Goal: Task Accomplishment & Management: Use online tool/utility

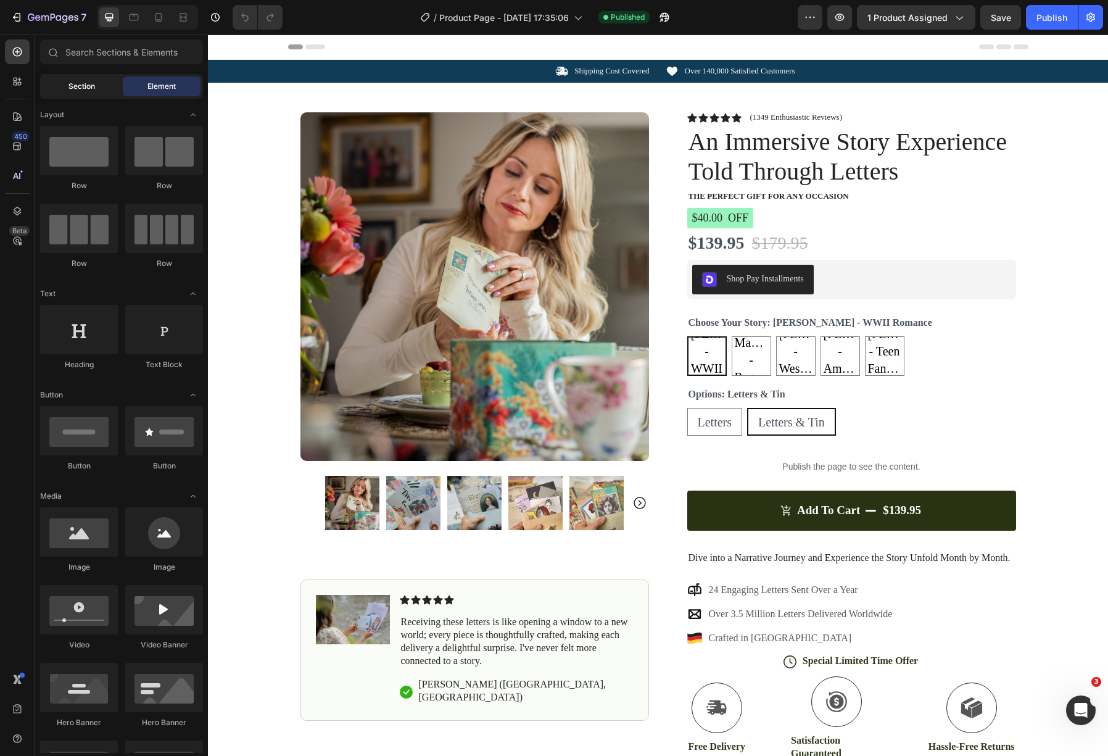
click at [81, 88] on span "Section" at bounding box center [81, 86] width 27 height 11
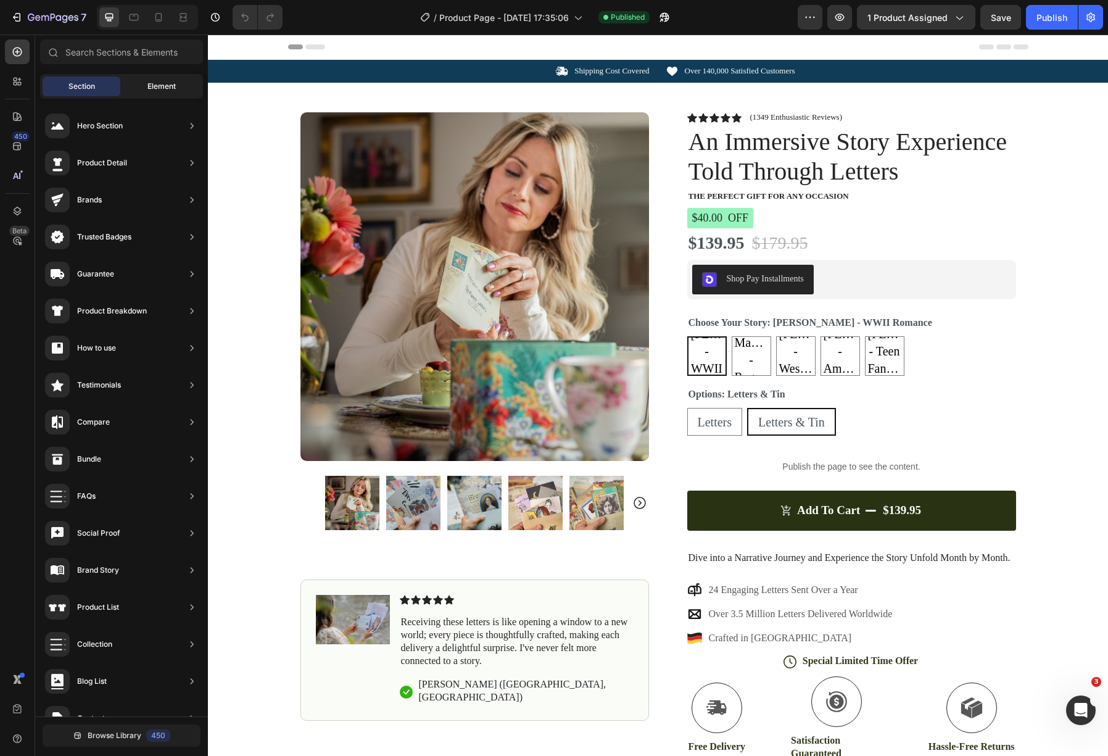
click at [159, 81] on span "Element" at bounding box center [161, 86] width 28 height 11
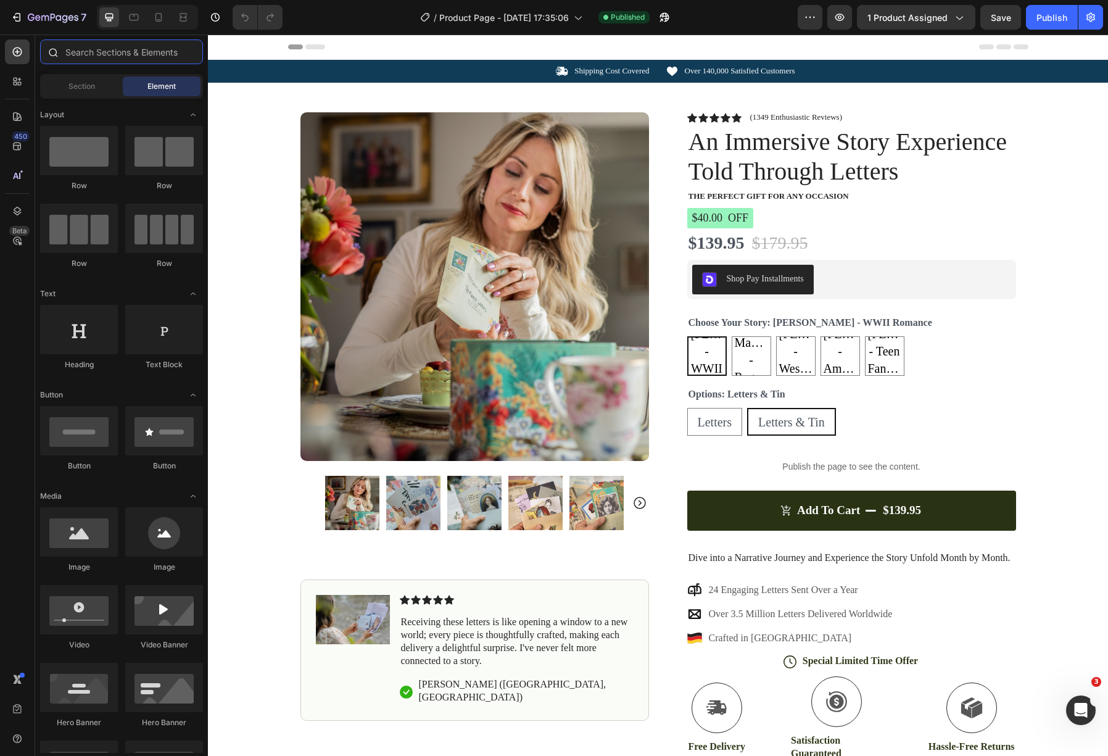
click at [155, 60] on input "text" at bounding box center [121, 51] width 163 height 25
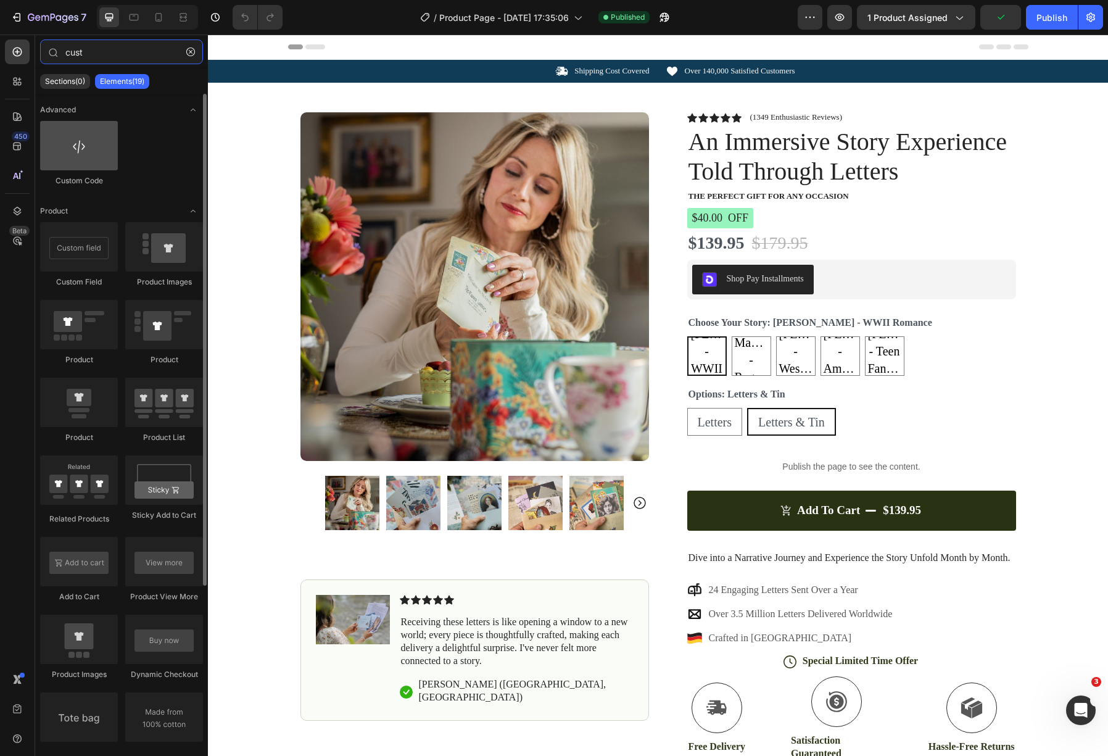
type input "cust"
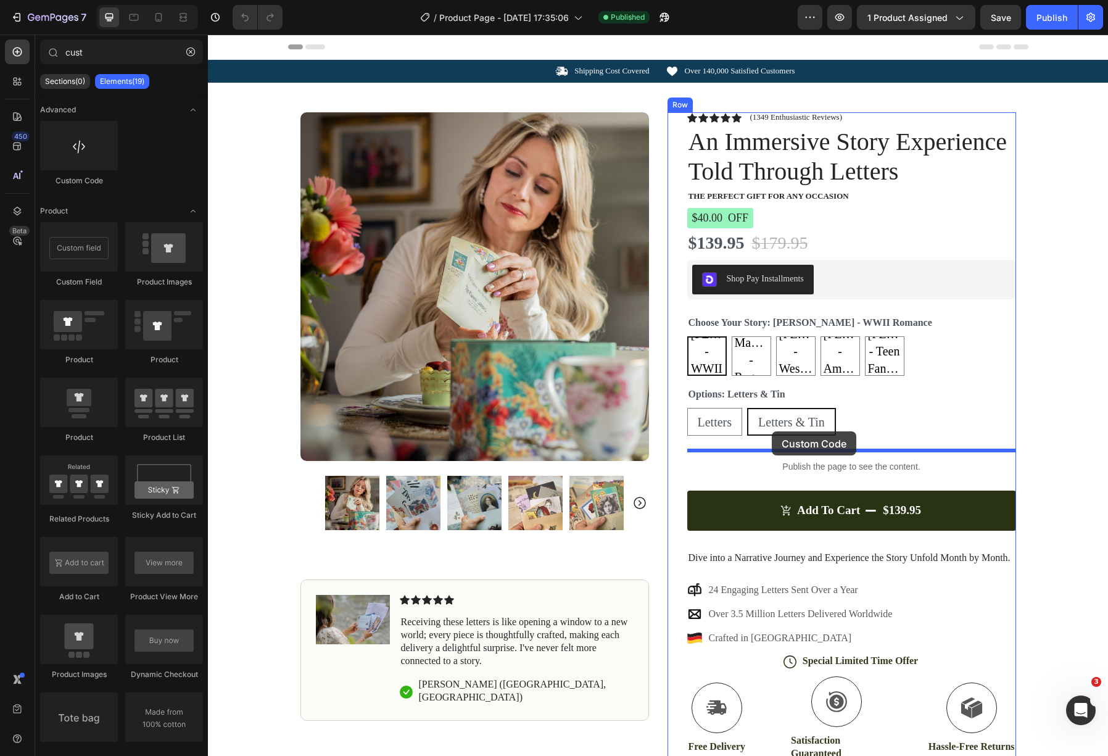
drag, startPoint x: 304, startPoint y: 185, endPoint x: 774, endPoint y: 431, distance: 530.5
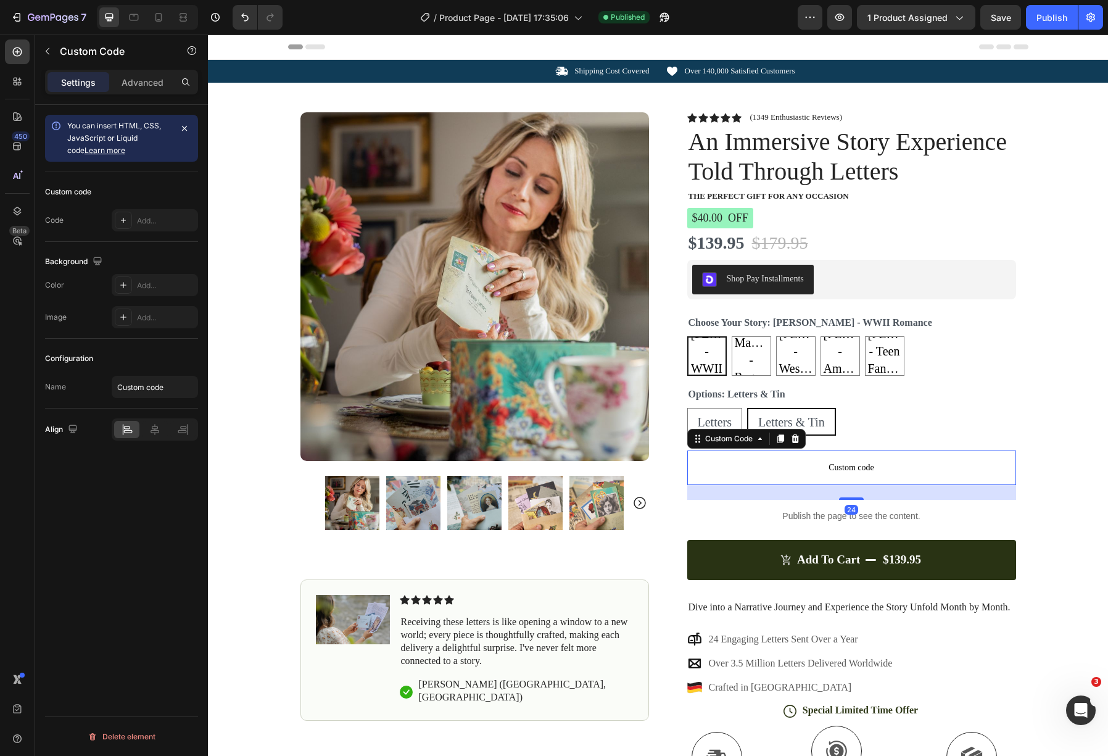
click at [855, 463] on span "Custom code" at bounding box center [851, 467] width 329 height 15
click at [123, 222] on icon at bounding box center [123, 220] width 10 height 10
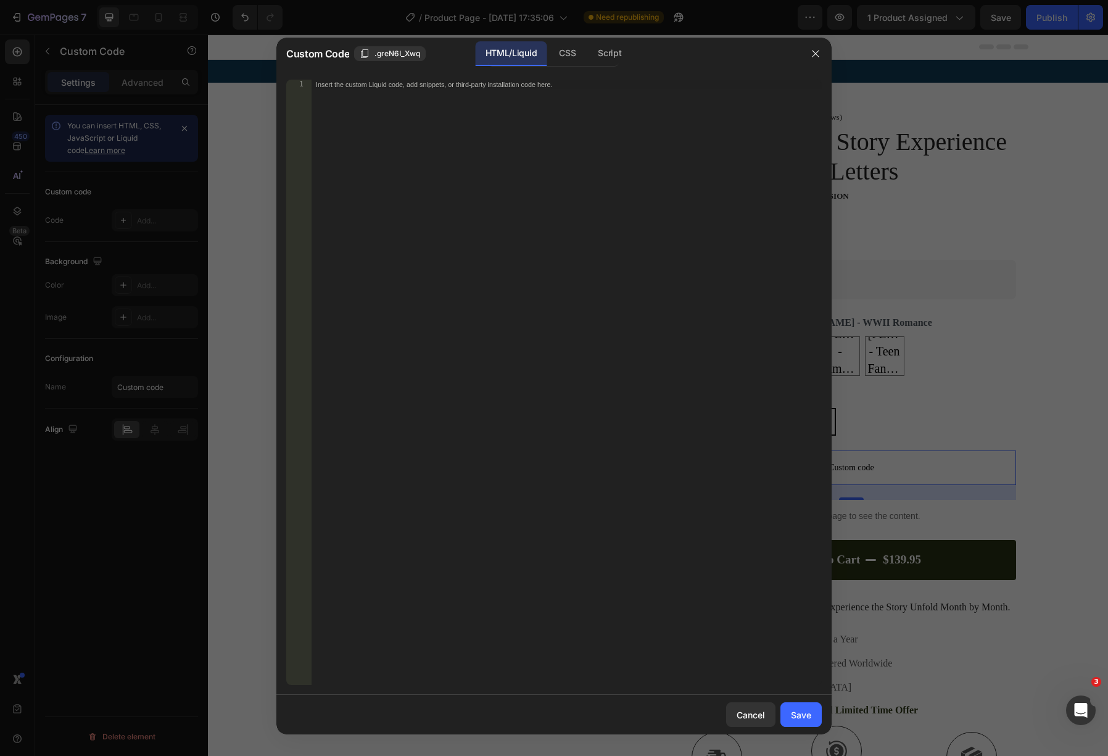
click at [447, 85] on div "Insert the custom Liquid code, add snippets, or third-party installation code h…" at bounding box center [541, 84] width 450 height 9
paste textarea "<div class="lb-widget-pag"></div>"
type textarea "<div class="lb-widget-pag"></div>"
click at [804, 716] on div "Save" at bounding box center [801, 714] width 20 height 13
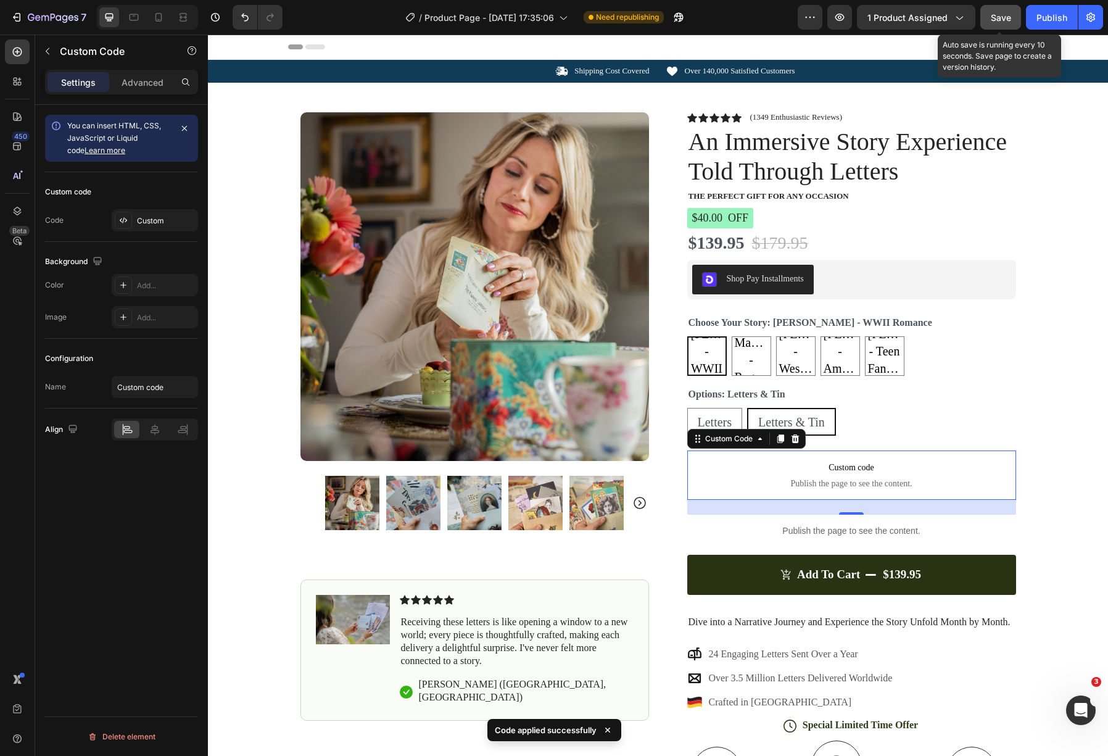
click at [1012, 20] on button "Save" at bounding box center [1000, 17] width 41 height 25
click at [1058, 19] on div "Publish" at bounding box center [1052, 17] width 31 height 13
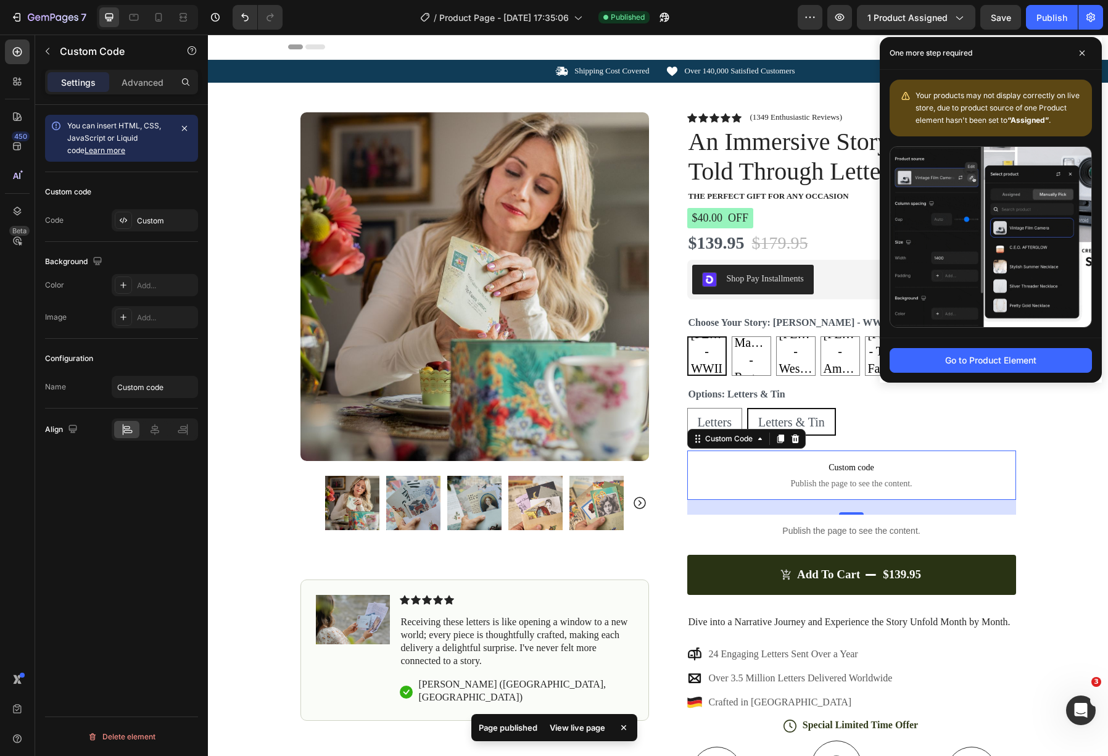
drag, startPoint x: 1084, startPoint y: 49, endPoint x: 1070, endPoint y: 52, distance: 13.8
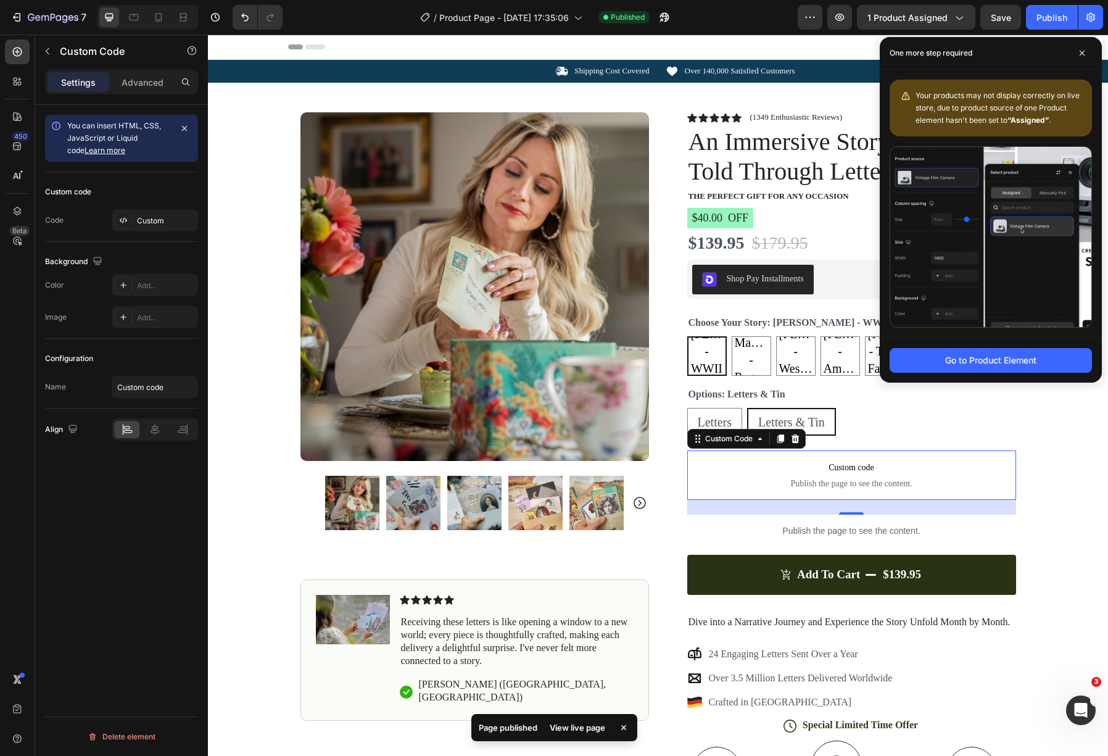
click at [1084, 49] on span at bounding box center [1082, 53] width 20 height 20
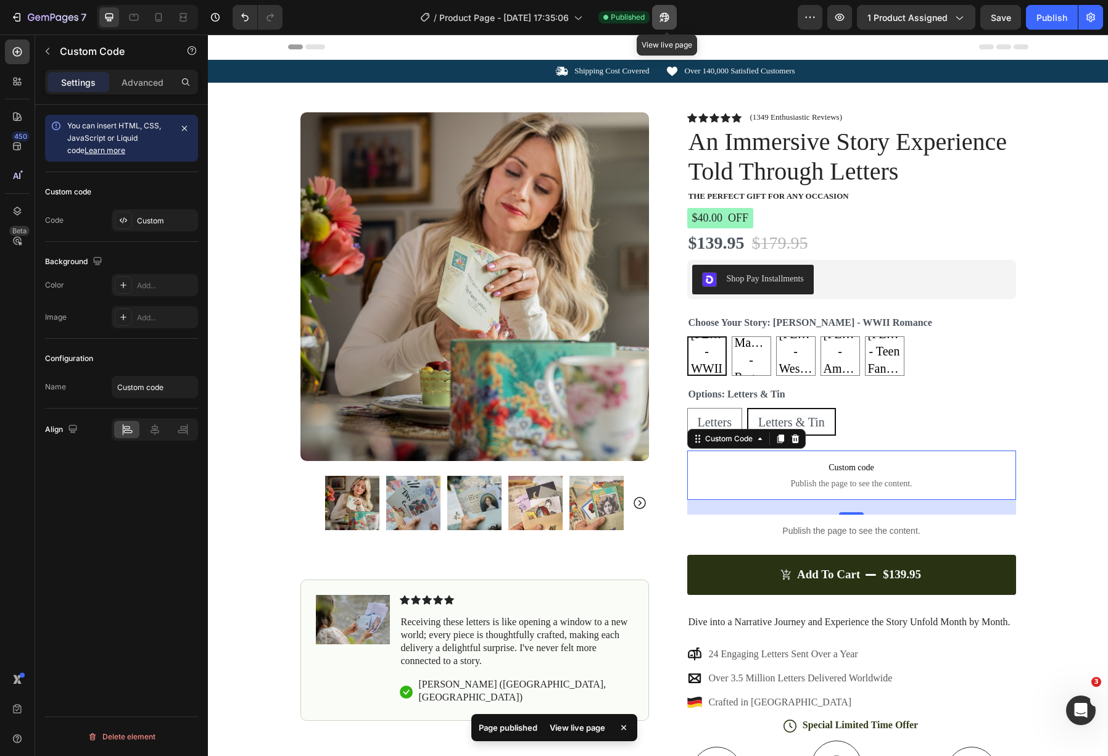
click at [669, 17] on icon "button" at bounding box center [664, 17] width 9 height 9
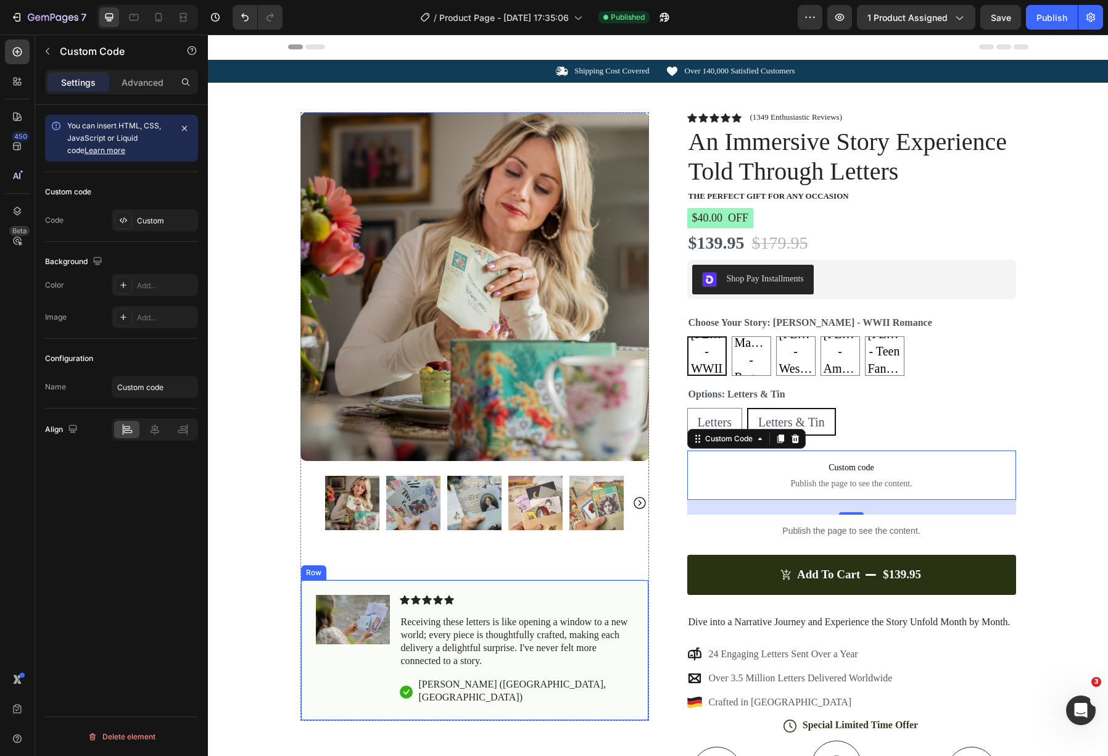
click at [574, 592] on div "Image Icon Icon Icon Icon Icon Icon List Receiving these letters is like openin…" at bounding box center [474, 649] width 349 height 141
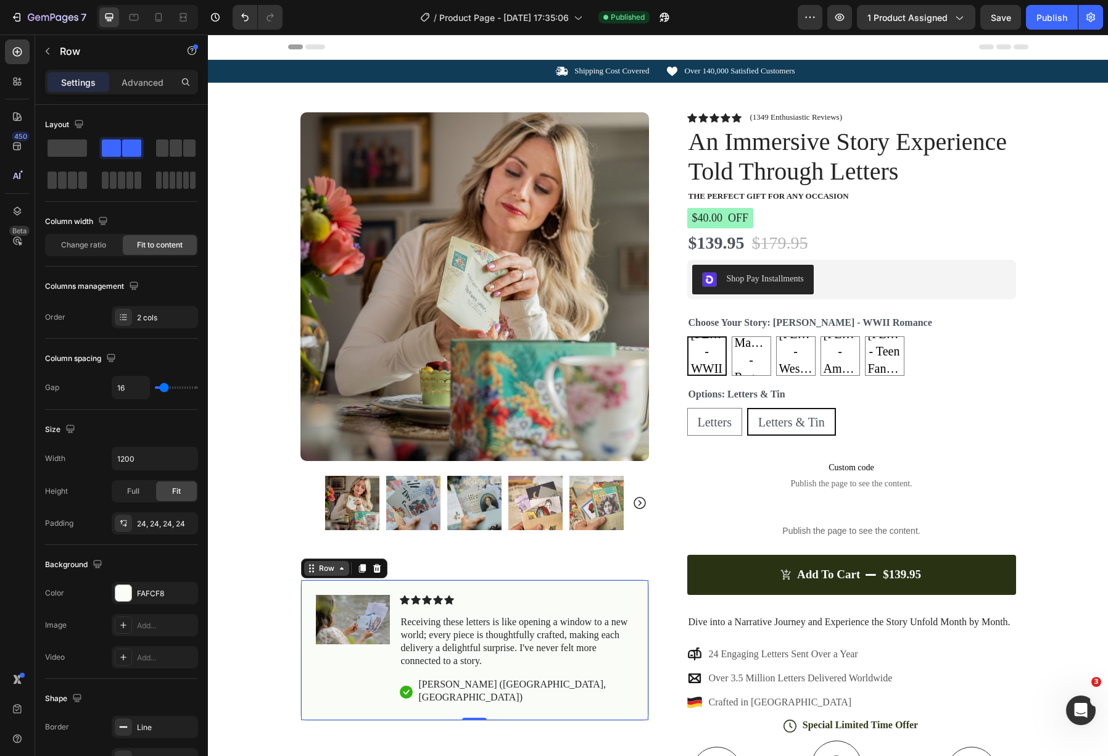
click at [326, 569] on div "Row" at bounding box center [327, 568] width 20 height 11
click at [560, 634] on div "Receiving these letters is like opening a window to a new world; every piece is…" at bounding box center [517, 642] width 234 height 54
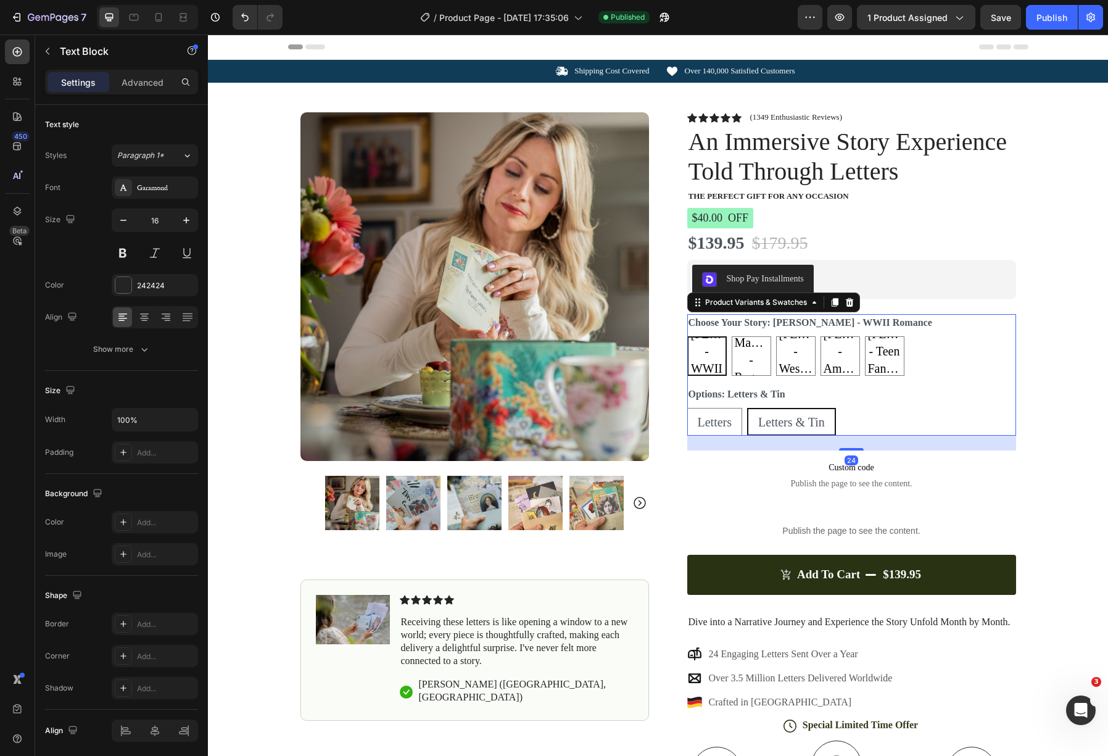
click at [960, 422] on div "Letters Letters Letters Letters & [PERSON_NAME] Letters & [PERSON_NAME] Letters…" at bounding box center [851, 422] width 329 height 28
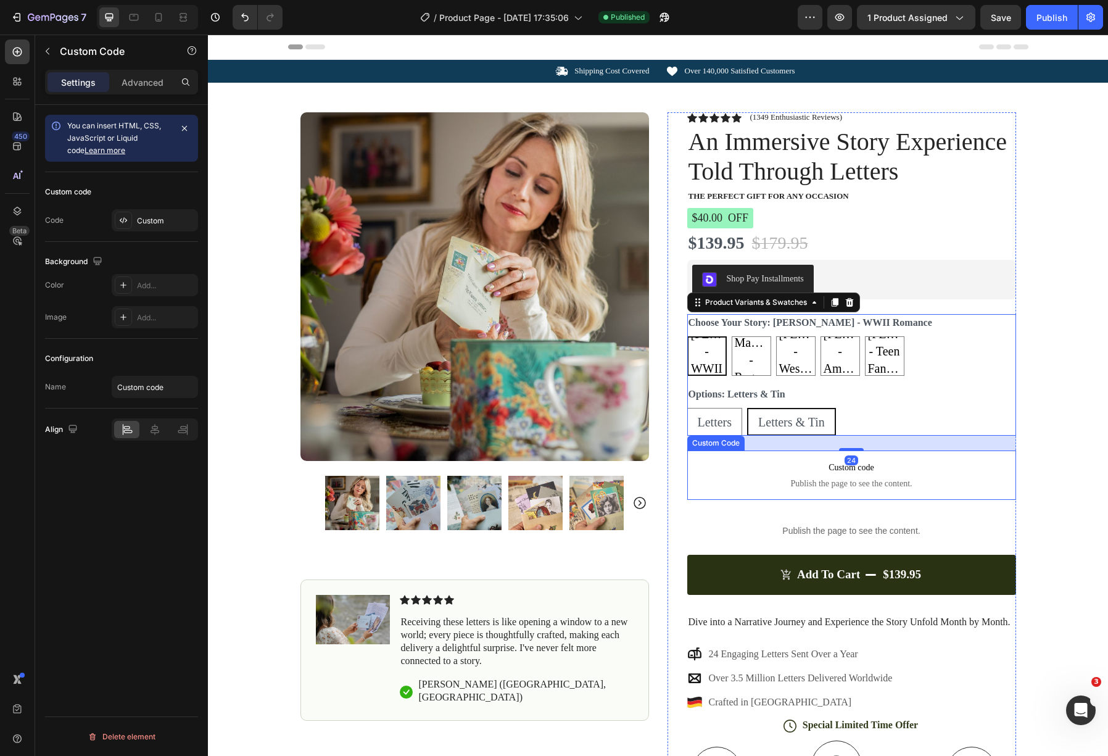
click at [935, 473] on span "Custom code" at bounding box center [851, 467] width 329 height 15
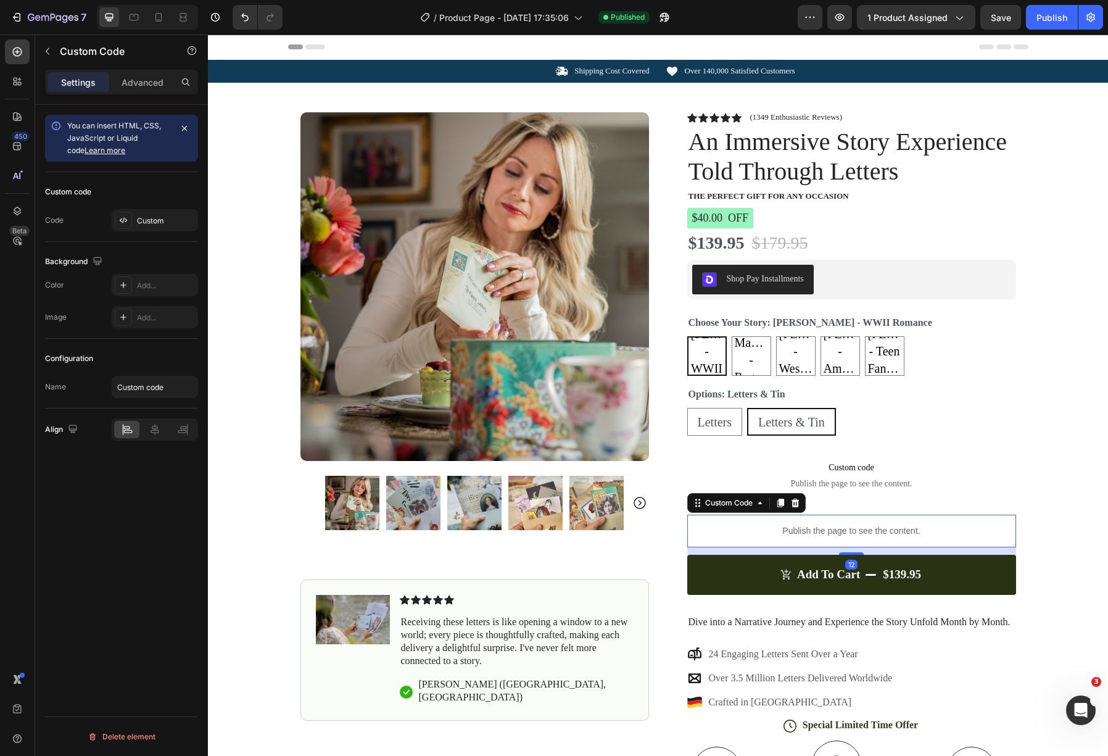
click at [936, 524] on div "Publish the page to see the content." at bounding box center [851, 531] width 329 height 33
click at [792, 523] on div "Publish the page to see the content." at bounding box center [851, 531] width 329 height 33
click at [861, 473] on span "Custom code" at bounding box center [851, 467] width 329 height 15
click at [934, 525] on p "Publish the page to see the content." at bounding box center [851, 530] width 329 height 13
click at [795, 502] on icon at bounding box center [795, 503] width 10 height 10
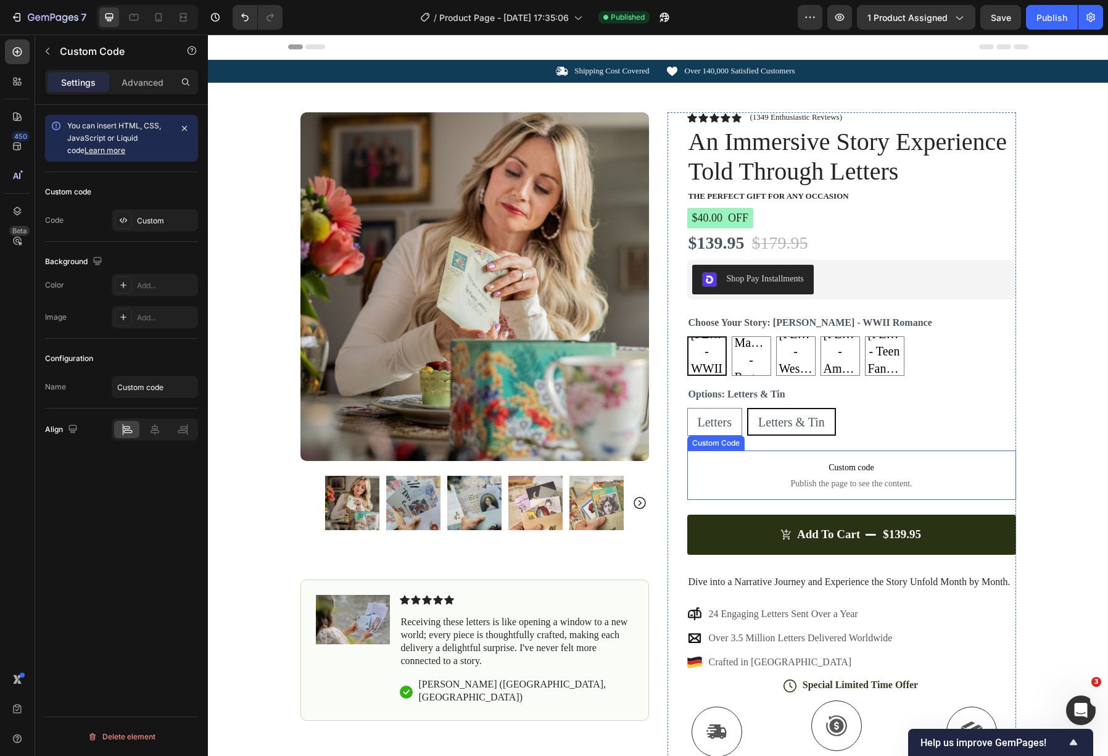
click at [852, 478] on span "Publish the page to see the content." at bounding box center [851, 484] width 329 height 12
click at [794, 439] on icon at bounding box center [795, 438] width 8 height 9
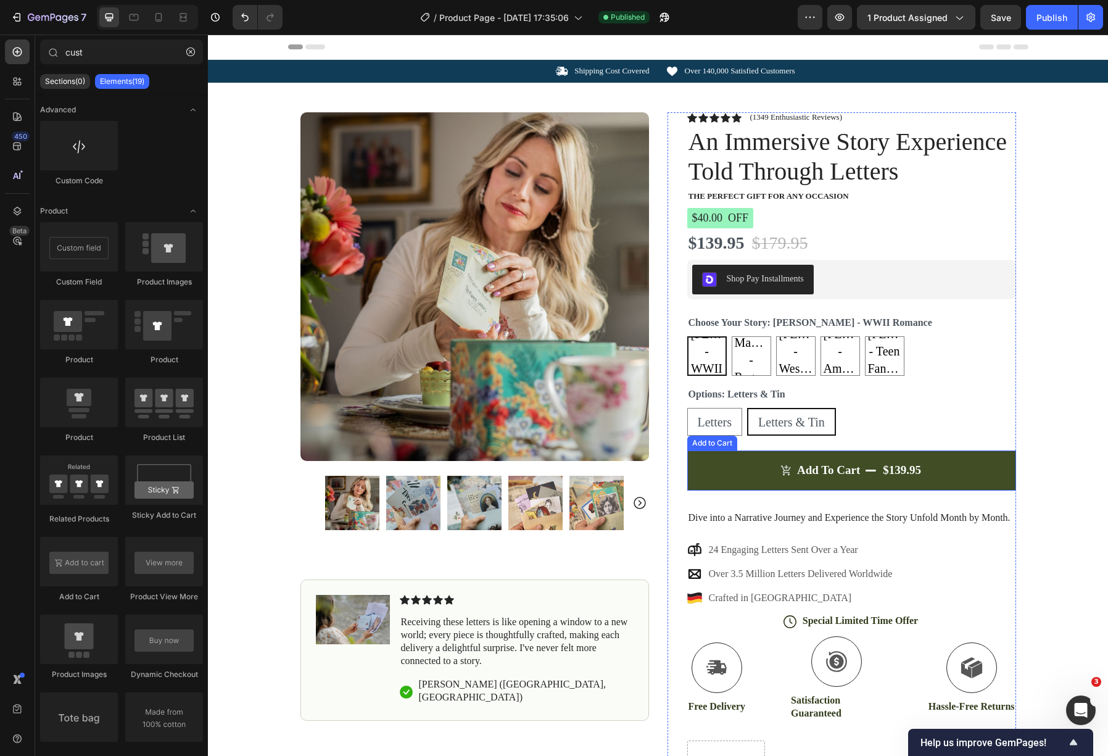
click at [950, 467] on button "Add to cart $139.95" at bounding box center [851, 470] width 329 height 40
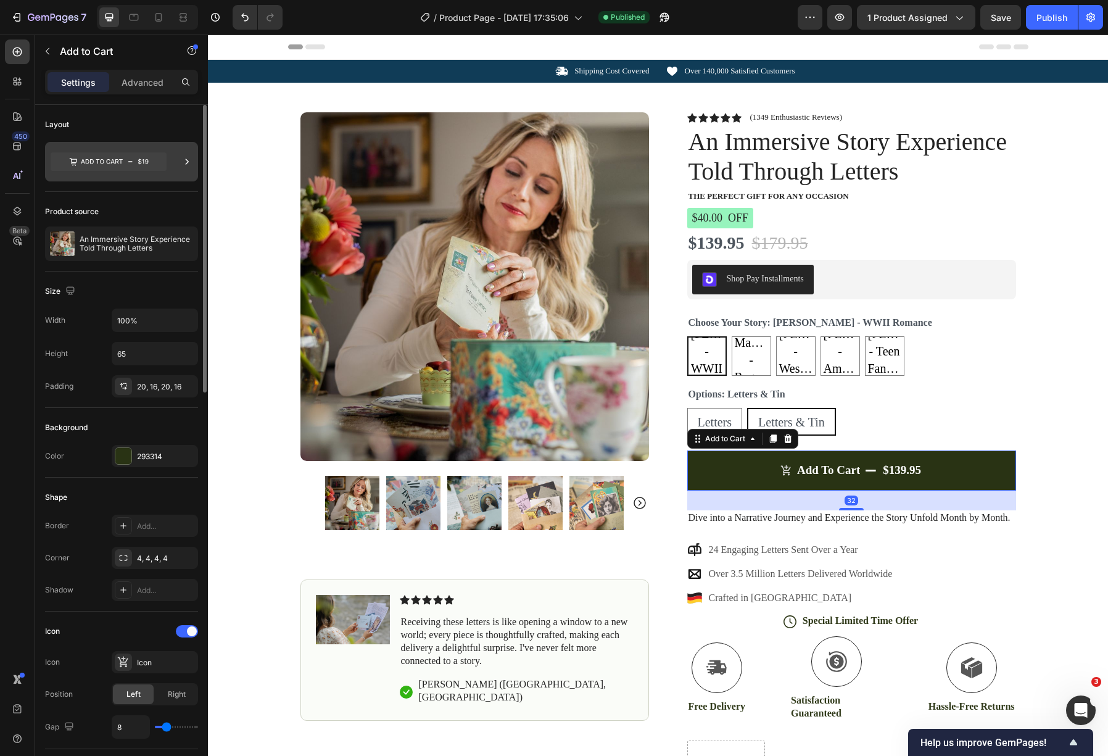
click at [145, 163] on icon at bounding box center [109, 161] width 116 height 19
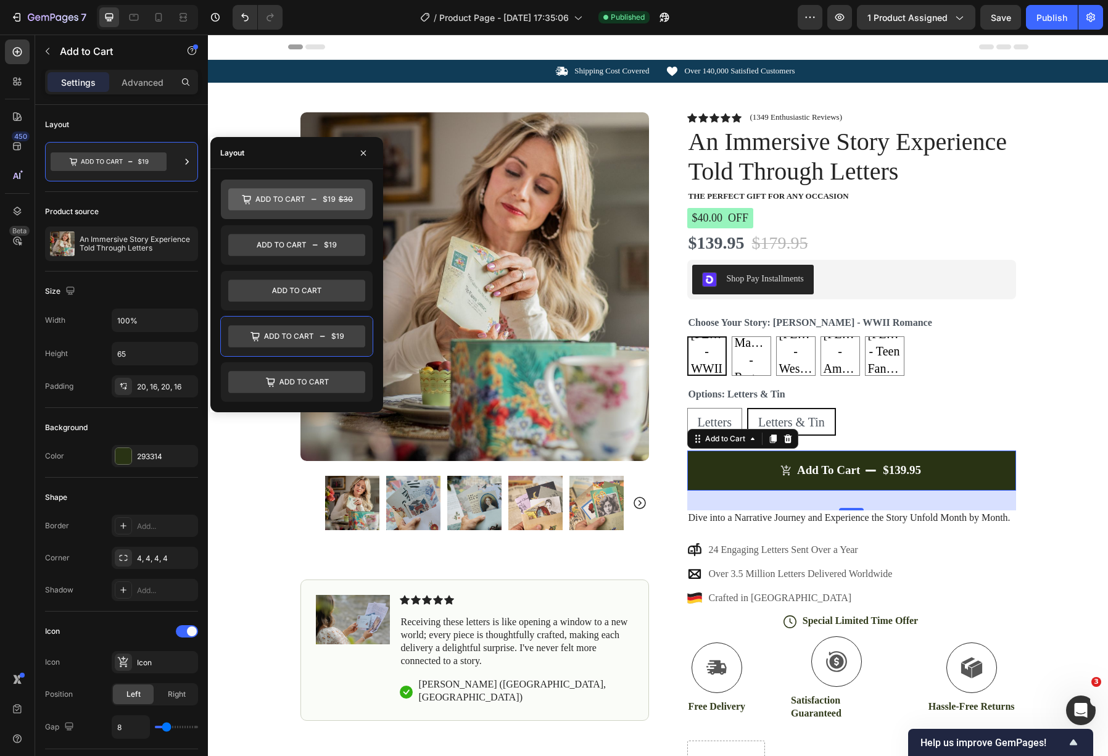
click at [287, 209] on icon at bounding box center [296, 199] width 137 height 22
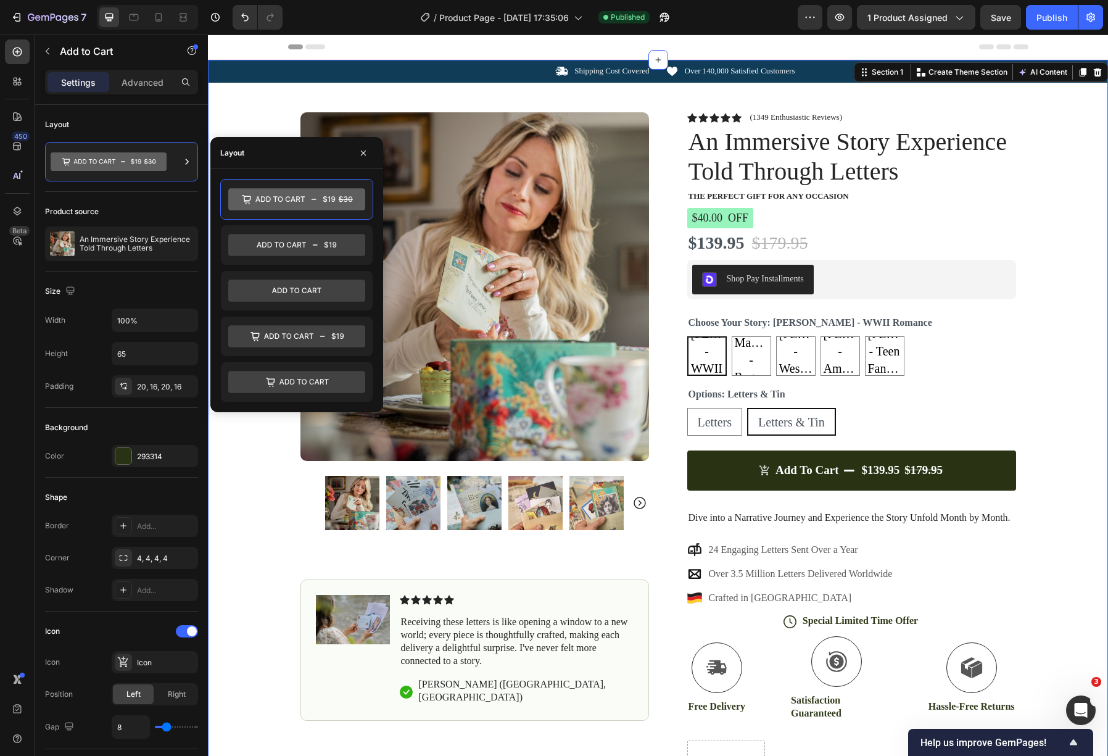
click at [1083, 325] on div "Icon Shipping Cost Covered Text Block Row Icon Over 140,000 Satisfied Customers…" at bounding box center [658, 439] width 900 height 758
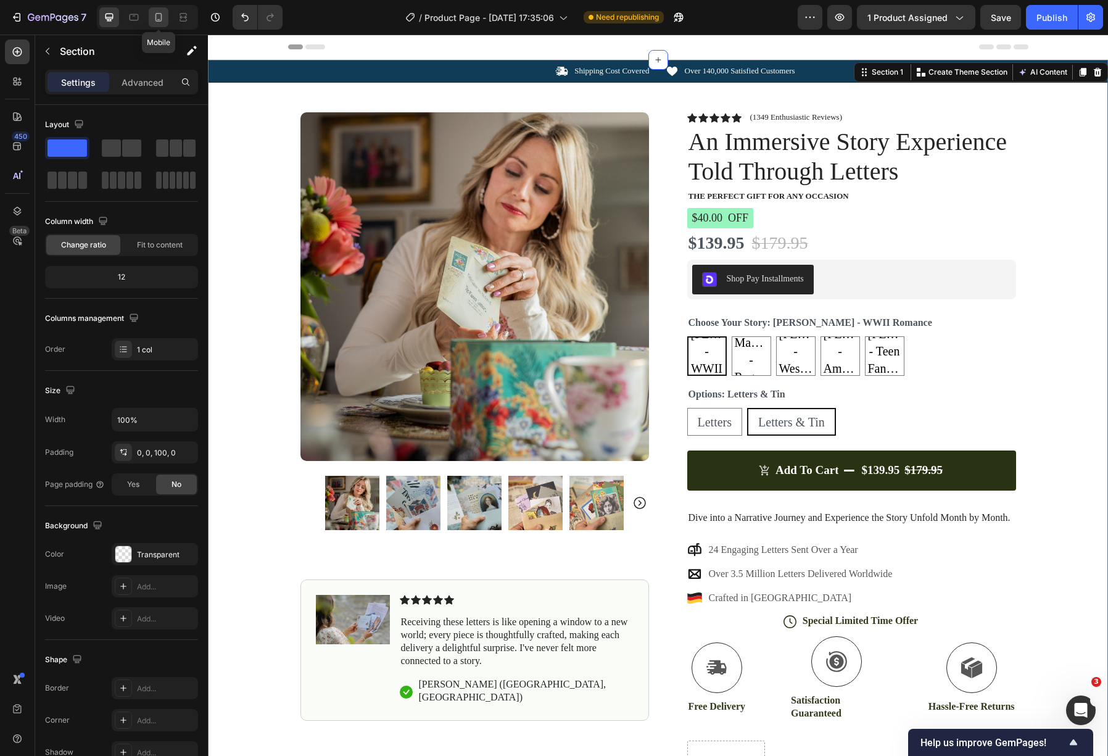
click at [167, 15] on div at bounding box center [159, 17] width 20 height 20
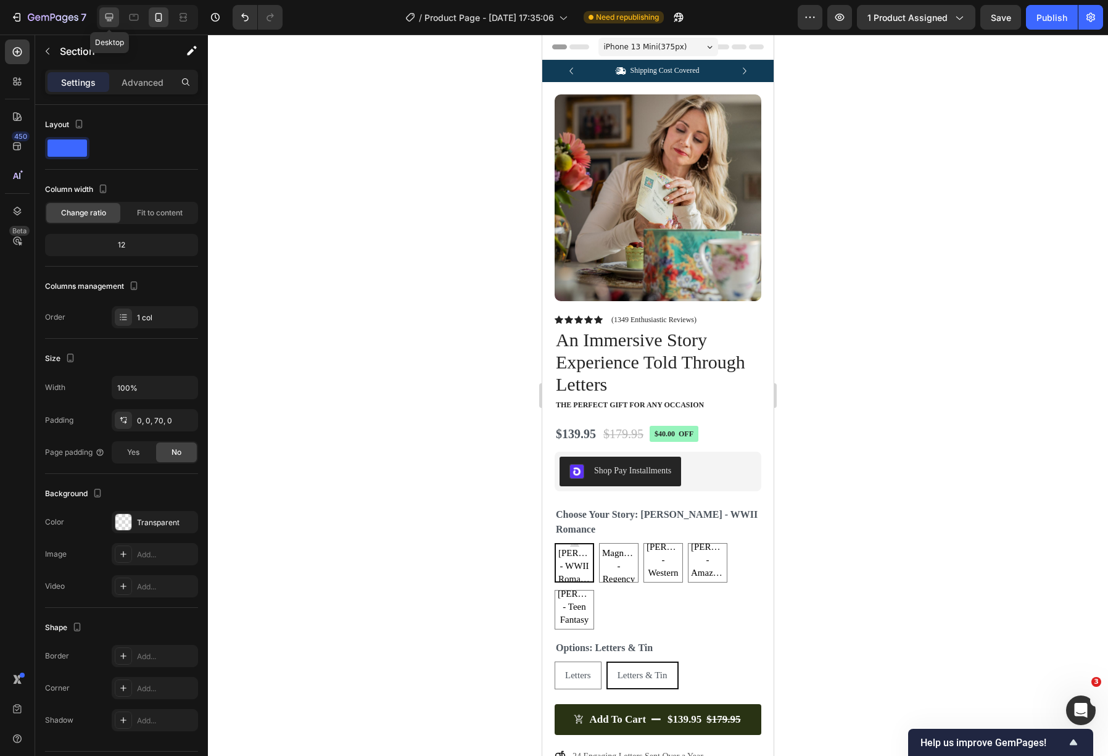
click at [110, 15] on icon at bounding box center [109, 17] width 12 height 12
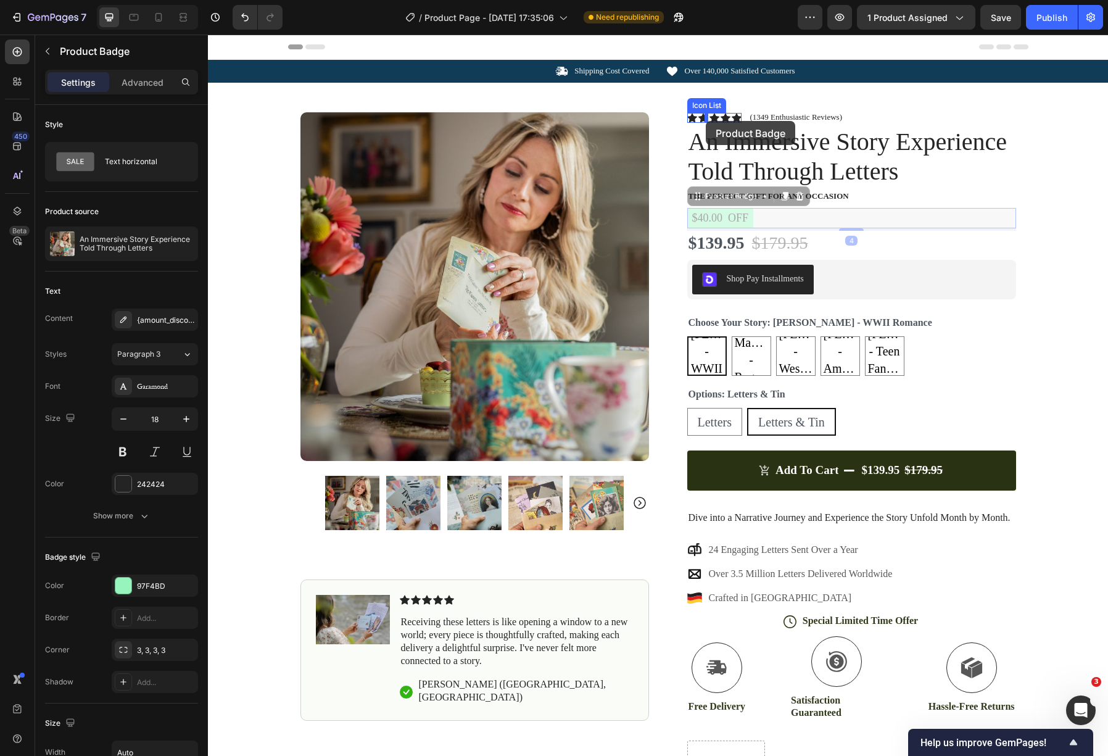
drag, startPoint x: 710, startPoint y: 201, endPoint x: 706, endPoint y: 121, distance: 79.7
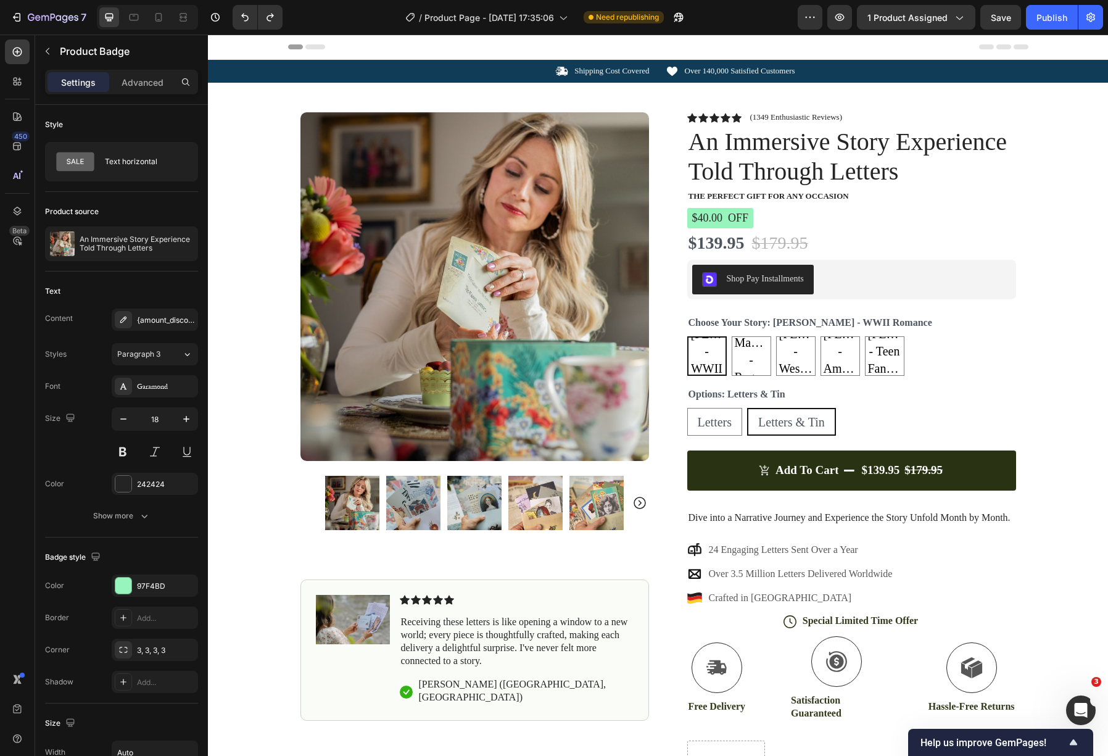
click at [723, 219] on pre "$40.00 off" at bounding box center [720, 218] width 67 height 20
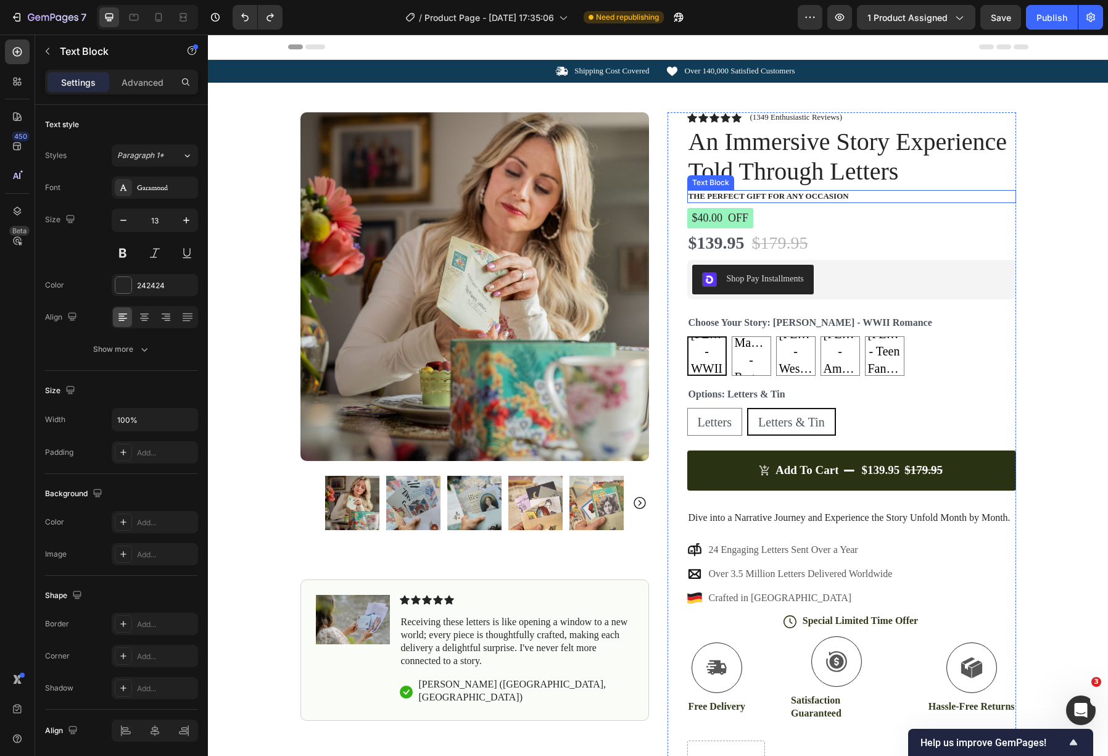
click at [791, 193] on div "The Perfect Gift for Any Occasion" at bounding box center [851, 196] width 329 height 13
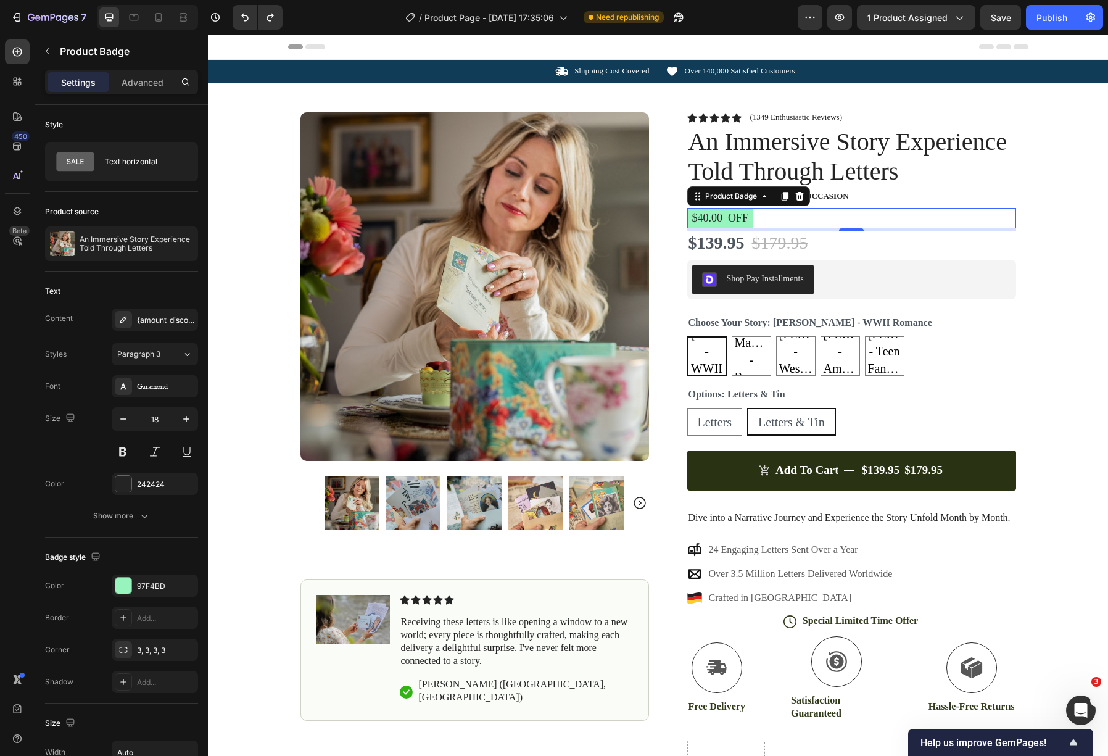
click at [723, 218] on pre "$40.00 off" at bounding box center [720, 218] width 67 height 20
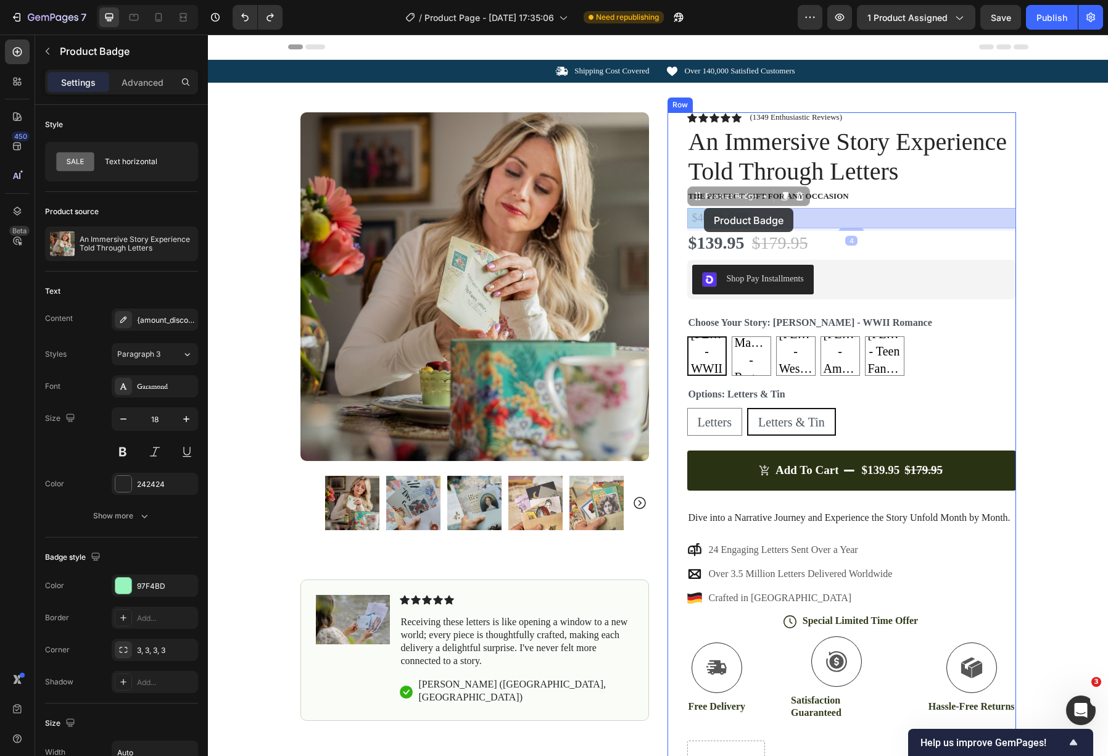
drag, startPoint x: 698, startPoint y: 196, endPoint x: 704, endPoint y: 208, distance: 13.0
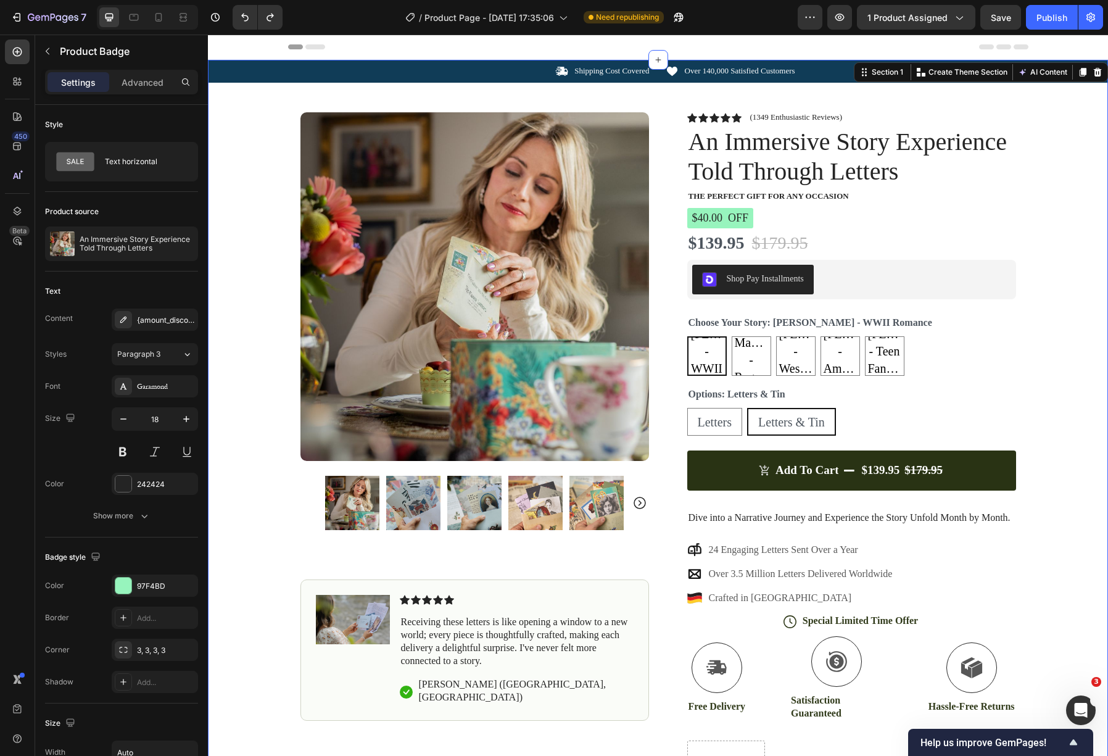
click at [1073, 173] on div "Icon Shipping Cost Covered Text Block Row Icon Over 140,000 Satisfied Customers…" at bounding box center [658, 439] width 900 height 758
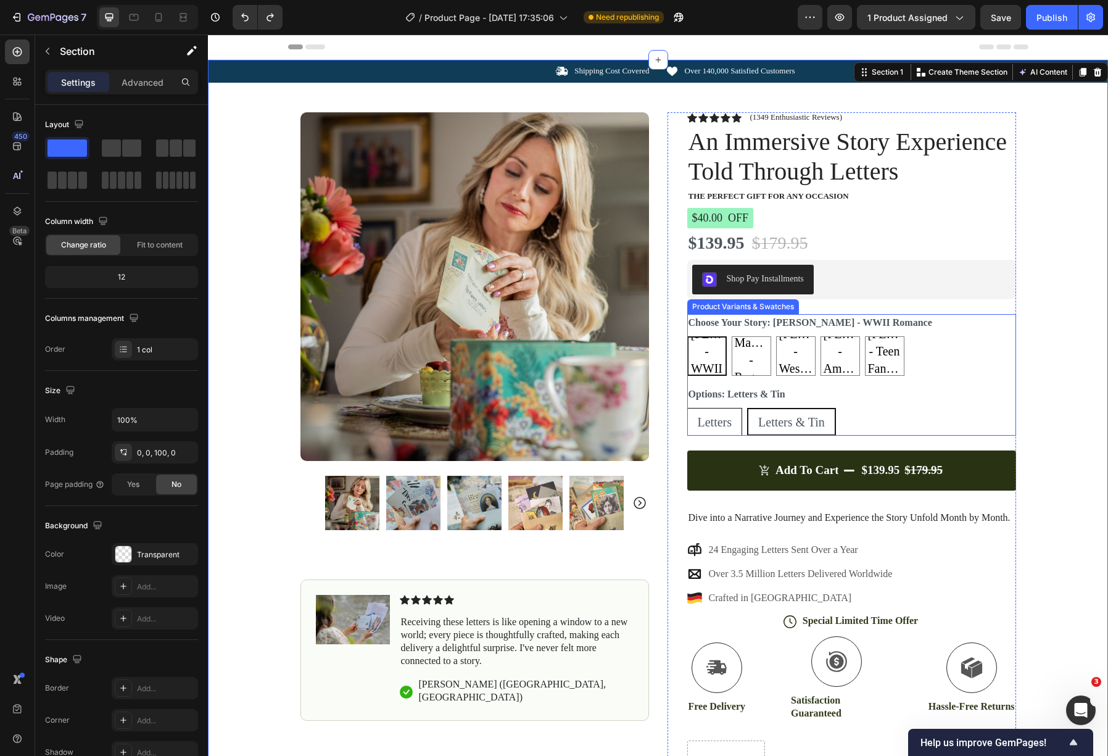
click at [726, 420] on span "Letters" at bounding box center [715, 422] width 35 height 14
click at [687, 408] on input "Letters Letters Letters" at bounding box center [687, 407] width 1 height 1
radio input "true"
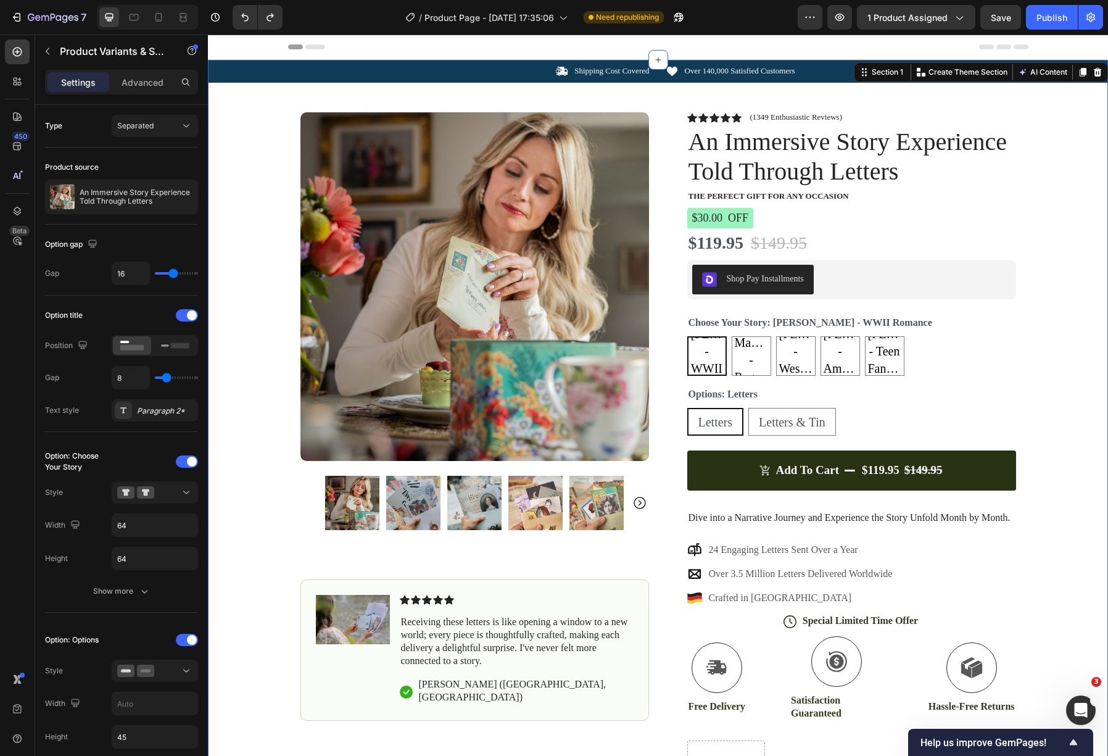
click at [1056, 253] on div "Icon Shipping Cost Covered Text Block Row Icon Over 140,000 Satisfied Customers…" at bounding box center [658, 439] width 900 height 758
click at [811, 423] on span "Letters & Tin" at bounding box center [792, 422] width 67 height 14
click at [748, 408] on input "Letters & Tin Letters & Tin Letters & Tin" at bounding box center [748, 407] width 1 height 1
radio input "true"
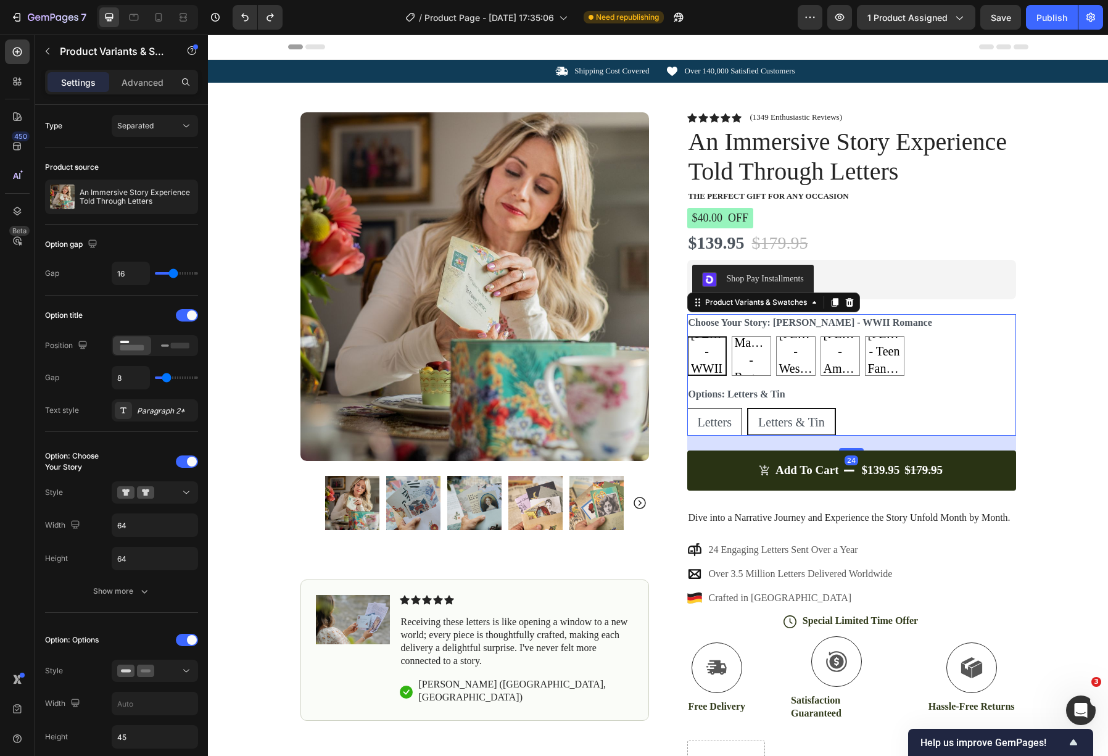
click at [718, 428] on span "Letters" at bounding box center [715, 422] width 35 height 14
click at [687, 408] on input "Letters Letters Letters" at bounding box center [687, 407] width 1 height 1
radio input "true"
click at [800, 425] on span "Letters & Tin" at bounding box center [792, 422] width 67 height 14
click at [748, 408] on input "Letters & Tin Letters & Tin Letters & Tin" at bounding box center [748, 407] width 1 height 1
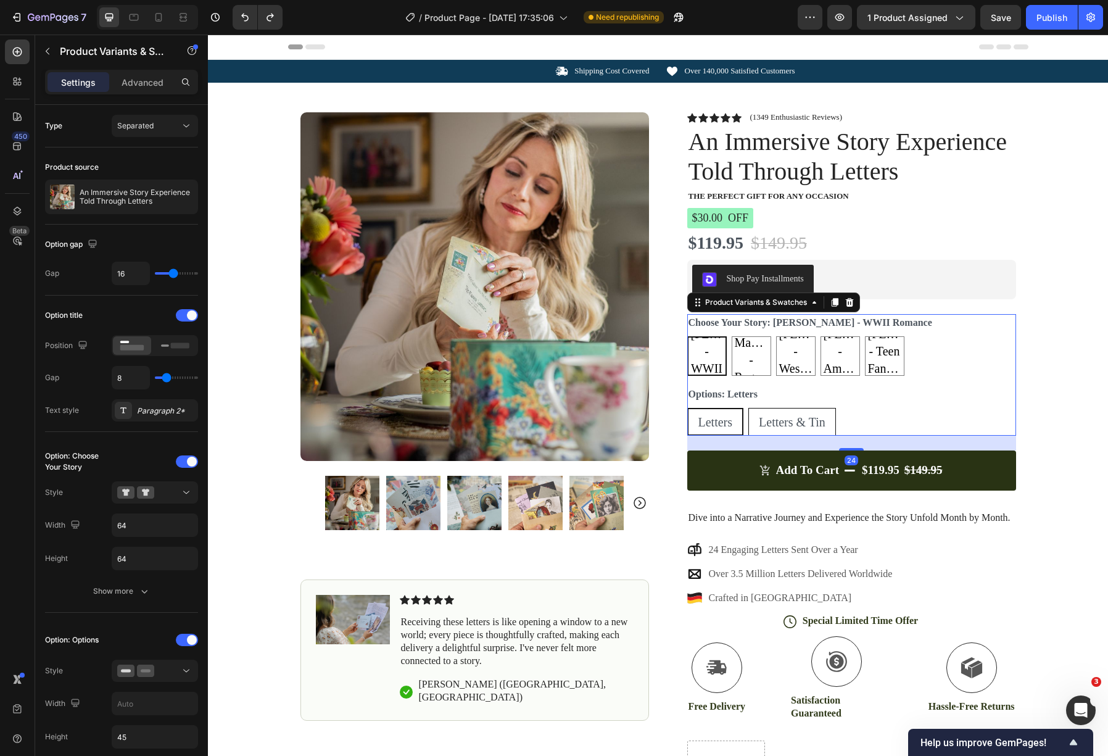
radio input "true"
click at [930, 112] on div "Product Images Image Icon Icon Icon Icon Icon Icon List Receiving these letters…" at bounding box center [658, 451] width 740 height 736
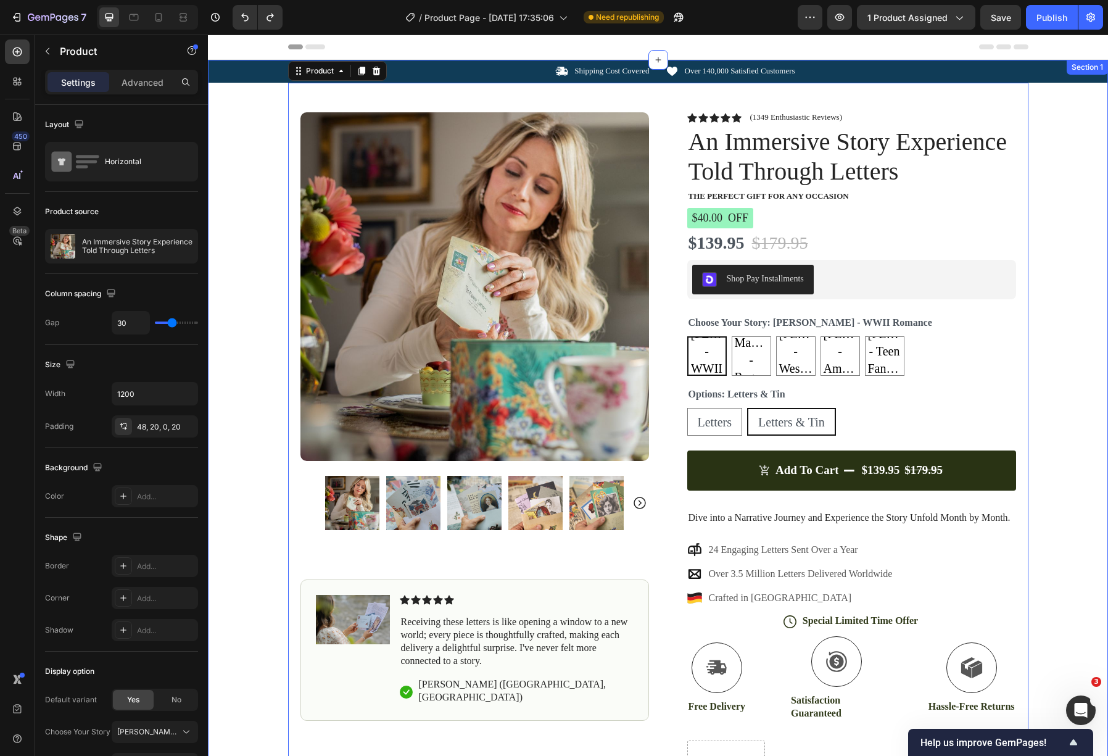
click at [1066, 185] on div "Icon Shipping Cost Covered Text Block Row Icon Over 140,000 Satisfied Customers…" at bounding box center [658, 439] width 900 height 758
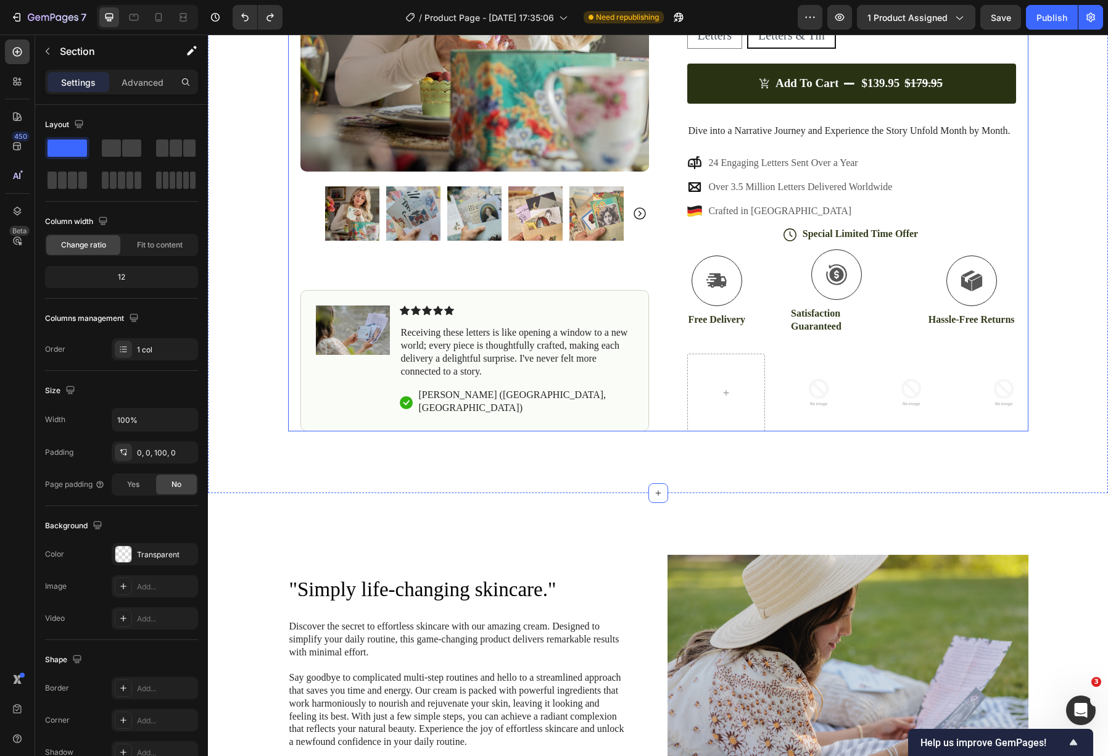
scroll to position [389, 0]
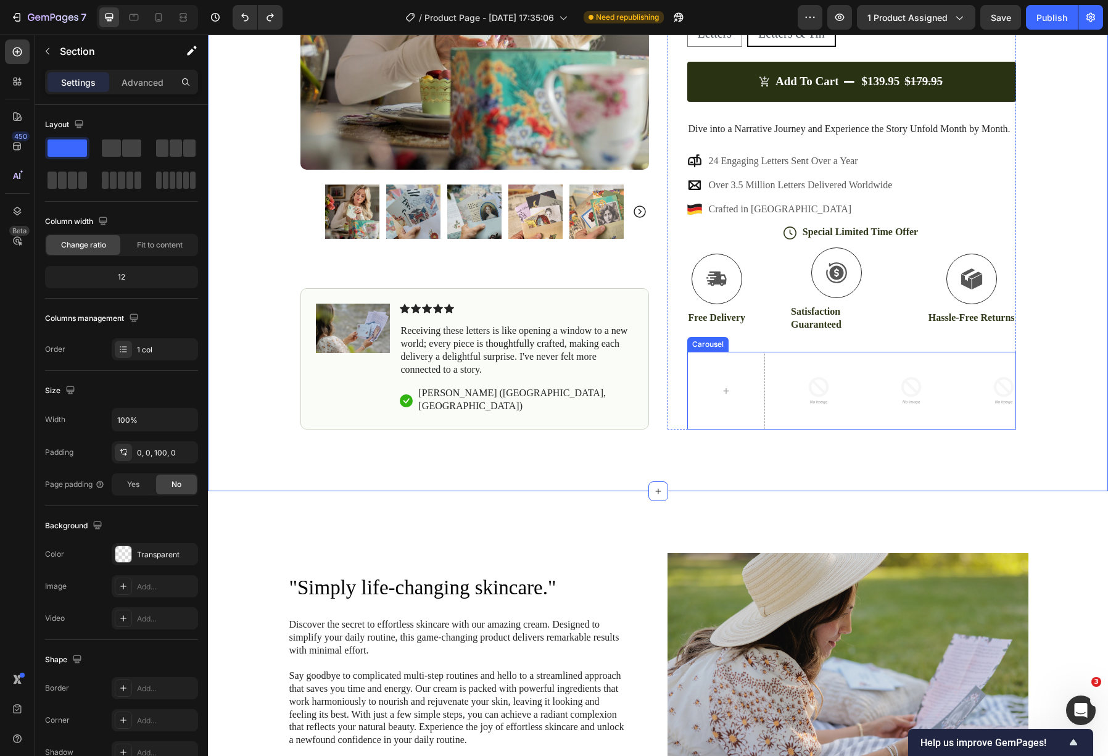
click at [710, 346] on div "Carousel" at bounding box center [708, 344] width 36 height 11
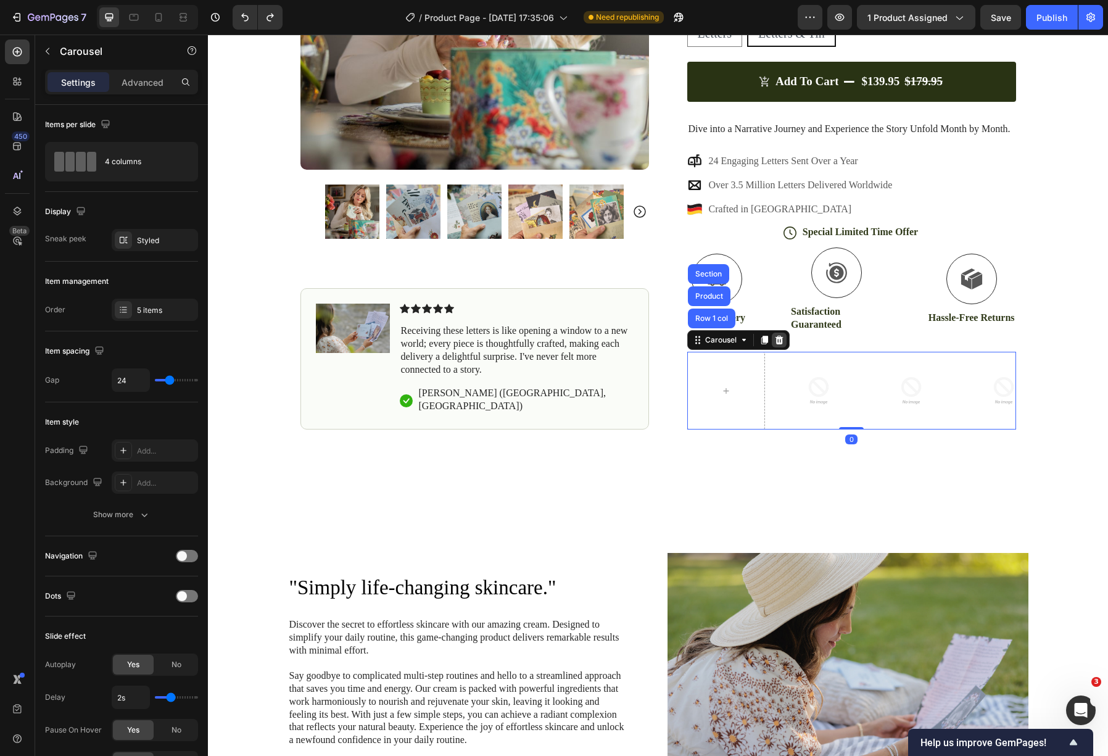
click at [781, 341] on icon at bounding box center [779, 340] width 8 height 9
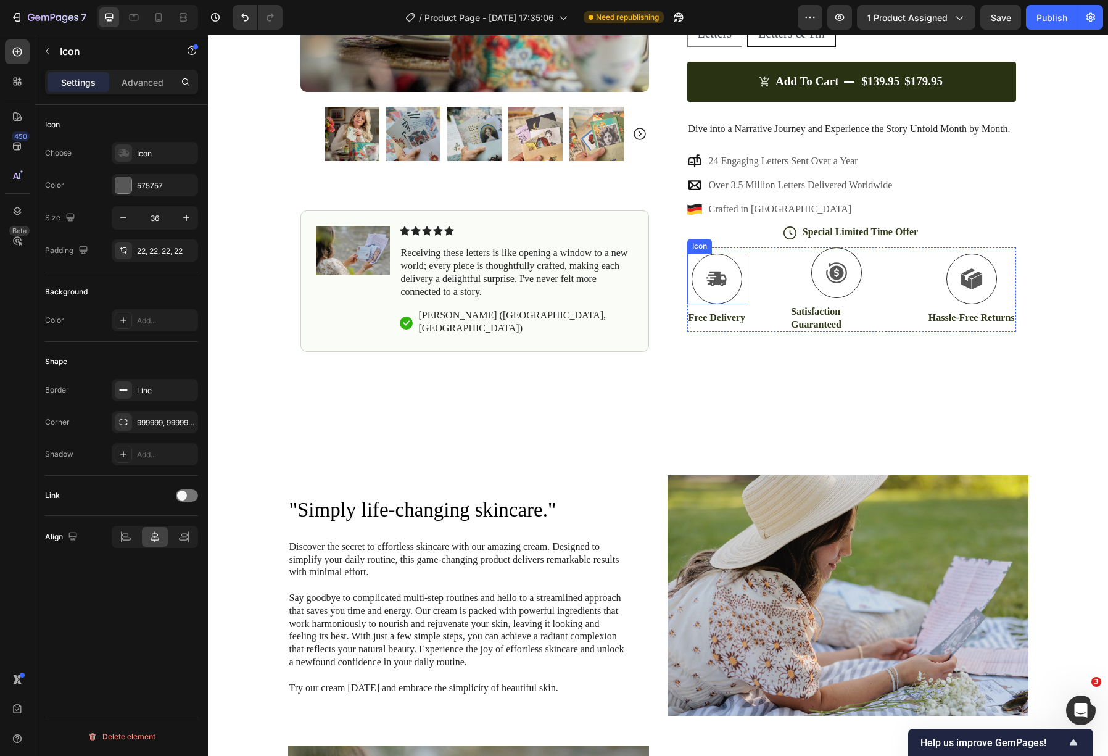
click at [702, 246] on div "Icon" at bounding box center [700, 246] width 20 height 0
click at [764, 238] on icon at bounding box center [763, 242] width 10 height 10
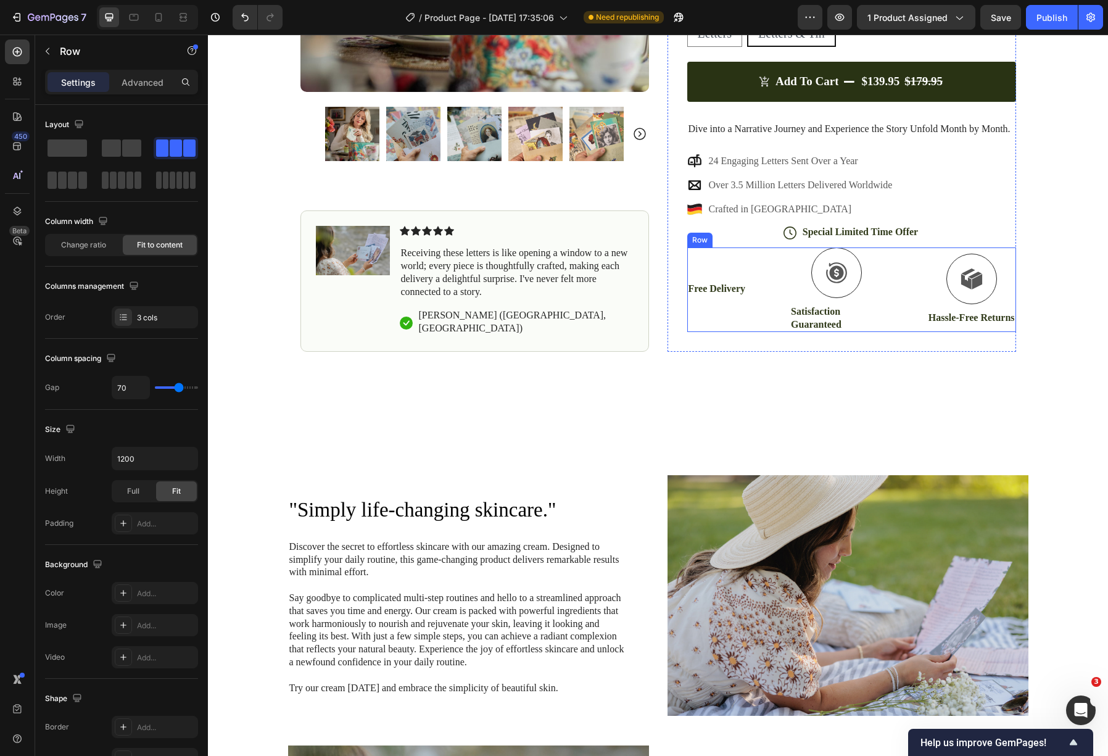
click at [702, 239] on div "Row" at bounding box center [700, 239] width 20 height 11
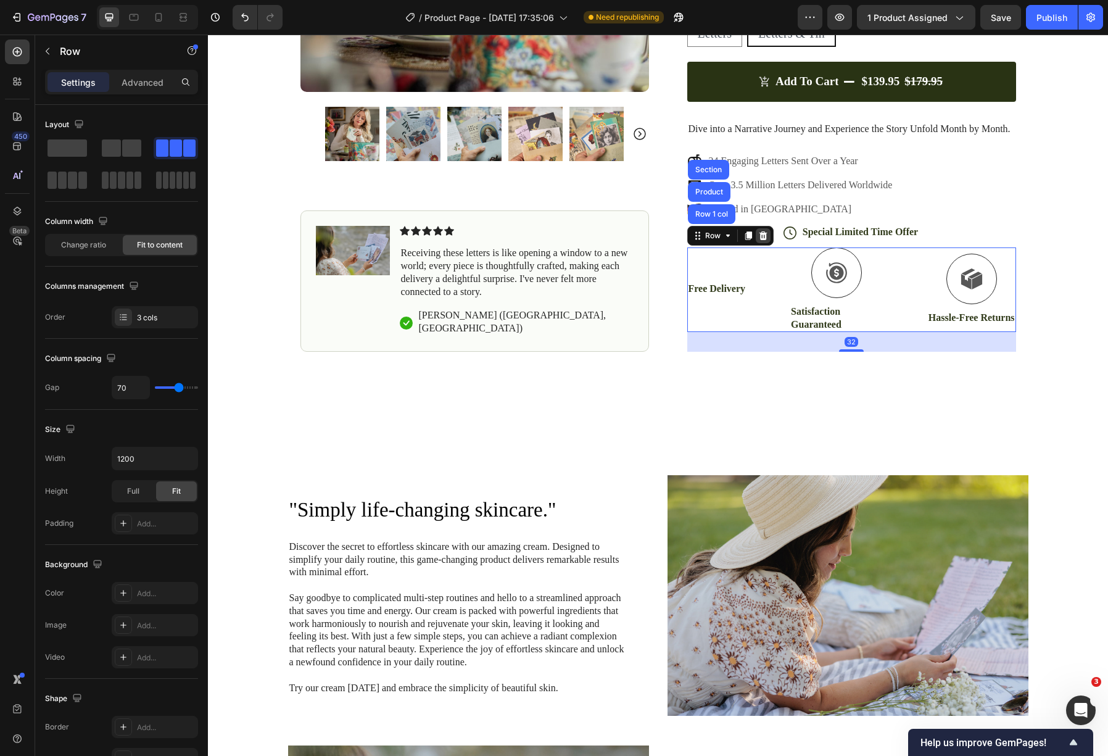
click at [760, 236] on icon at bounding box center [763, 235] width 8 height 9
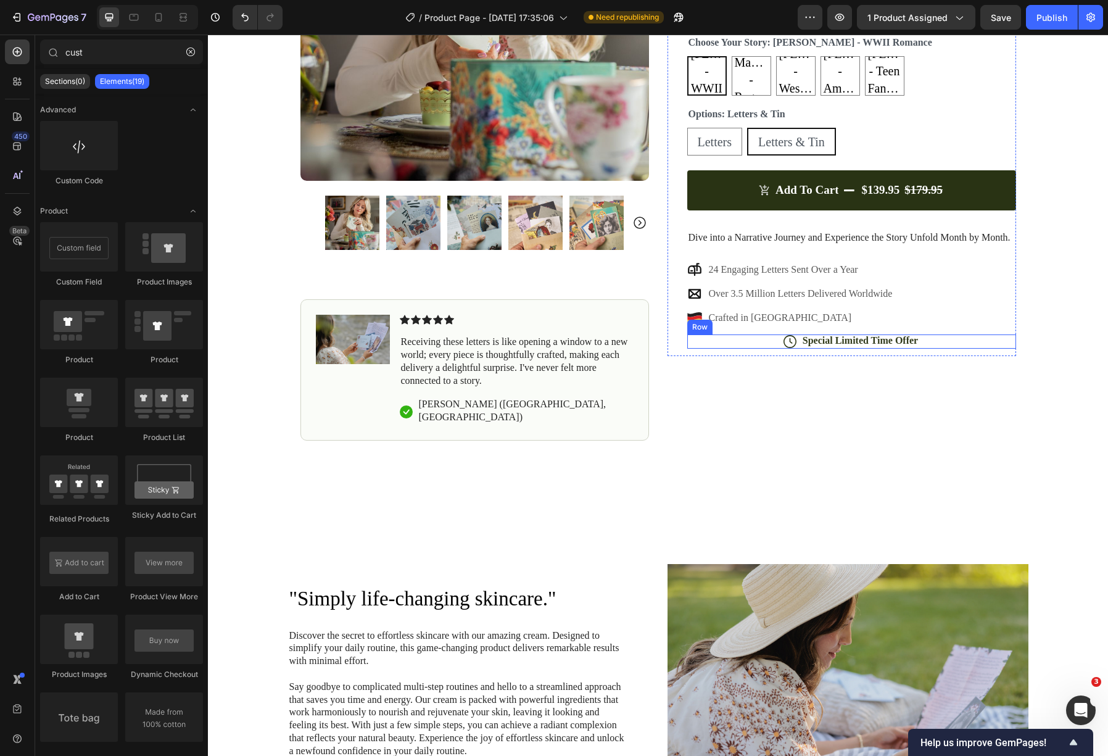
scroll to position [262, 0]
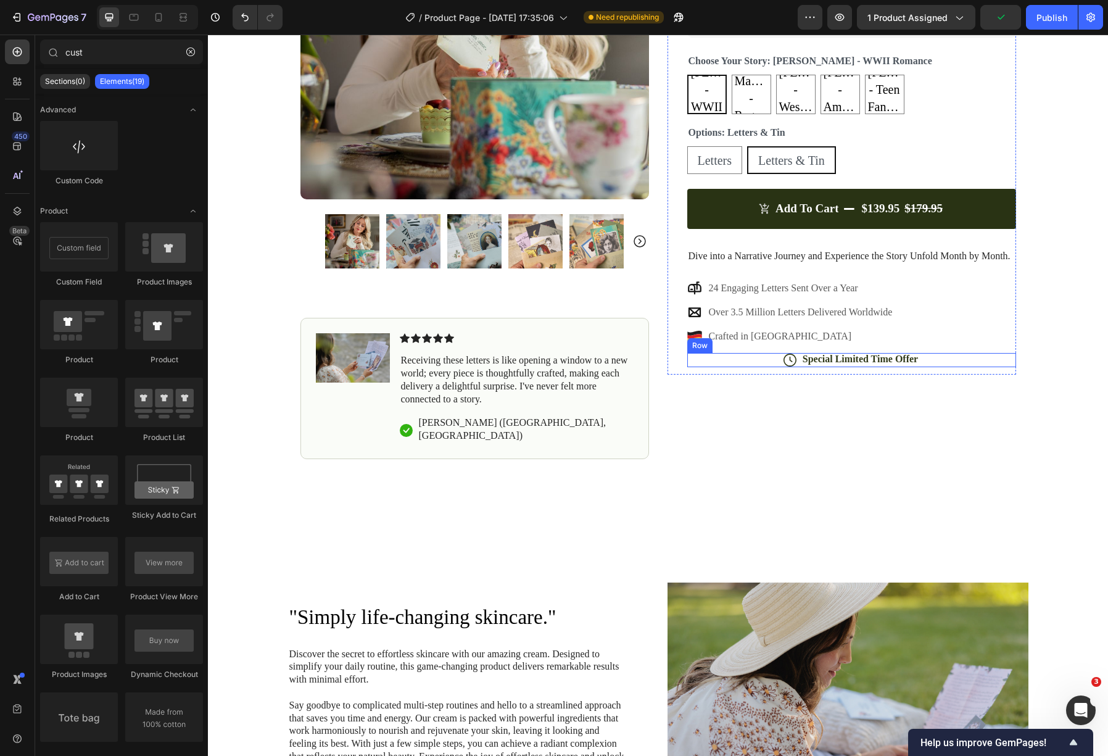
click at [746, 365] on div "Icon Special Limited Time Offer Text Block Row" at bounding box center [851, 360] width 329 height 14
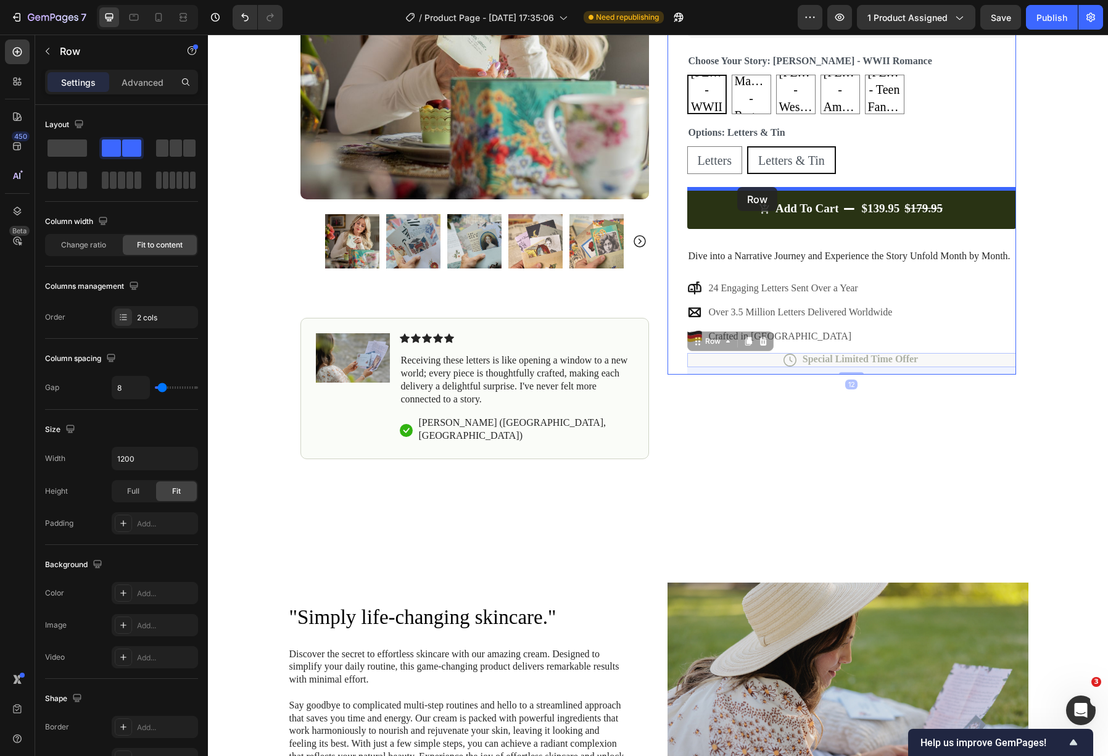
drag, startPoint x: 695, startPoint y: 342, endPoint x: 737, endPoint y: 187, distance: 160.6
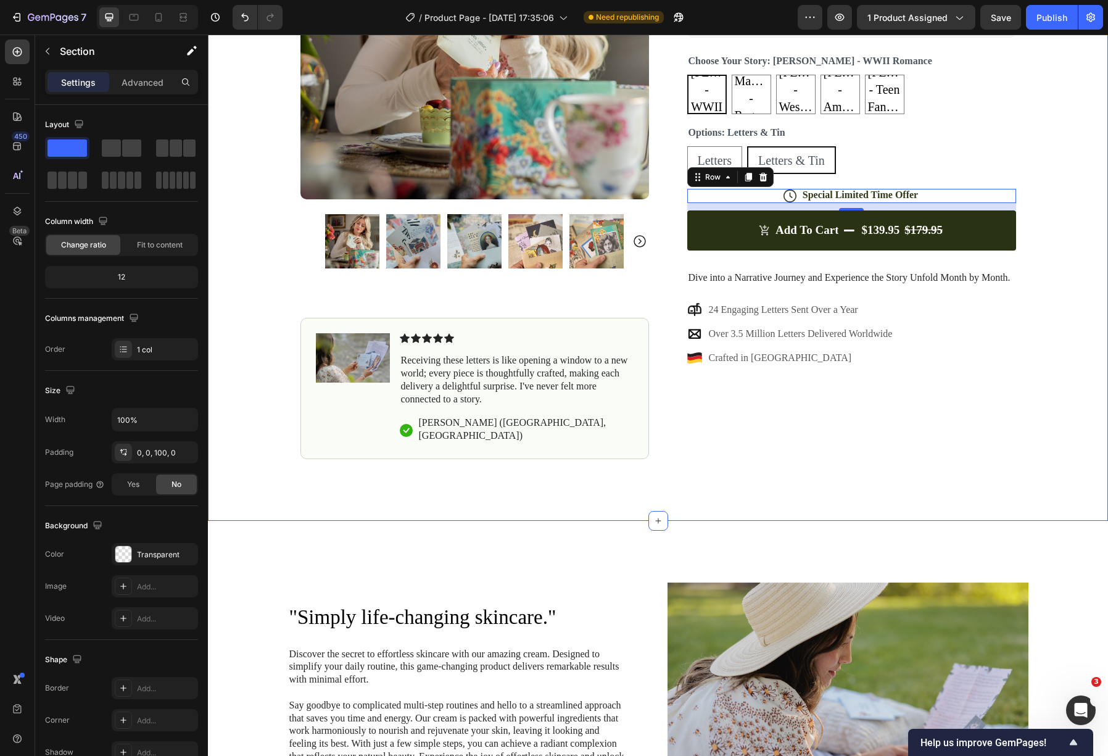
click at [1090, 257] on div "Icon Shipping Cost Covered Text Block Row Icon Over 140,000 Satisfied Customers…" at bounding box center [658, 128] width 900 height 661
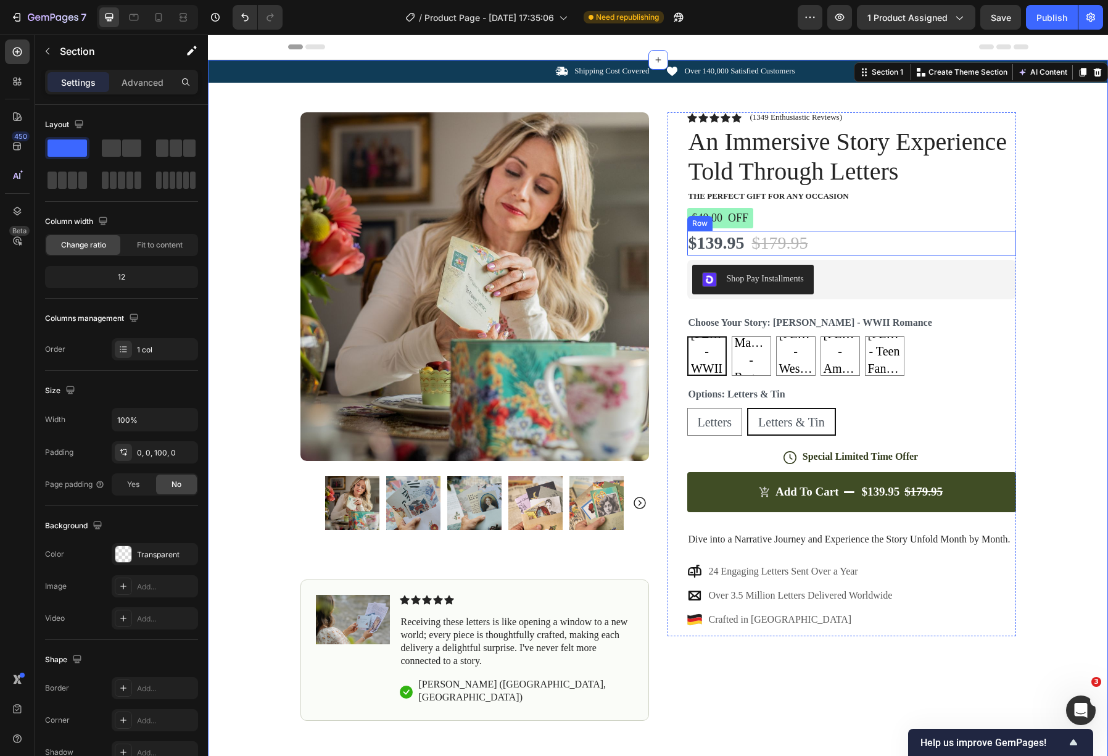
scroll to position [233, 0]
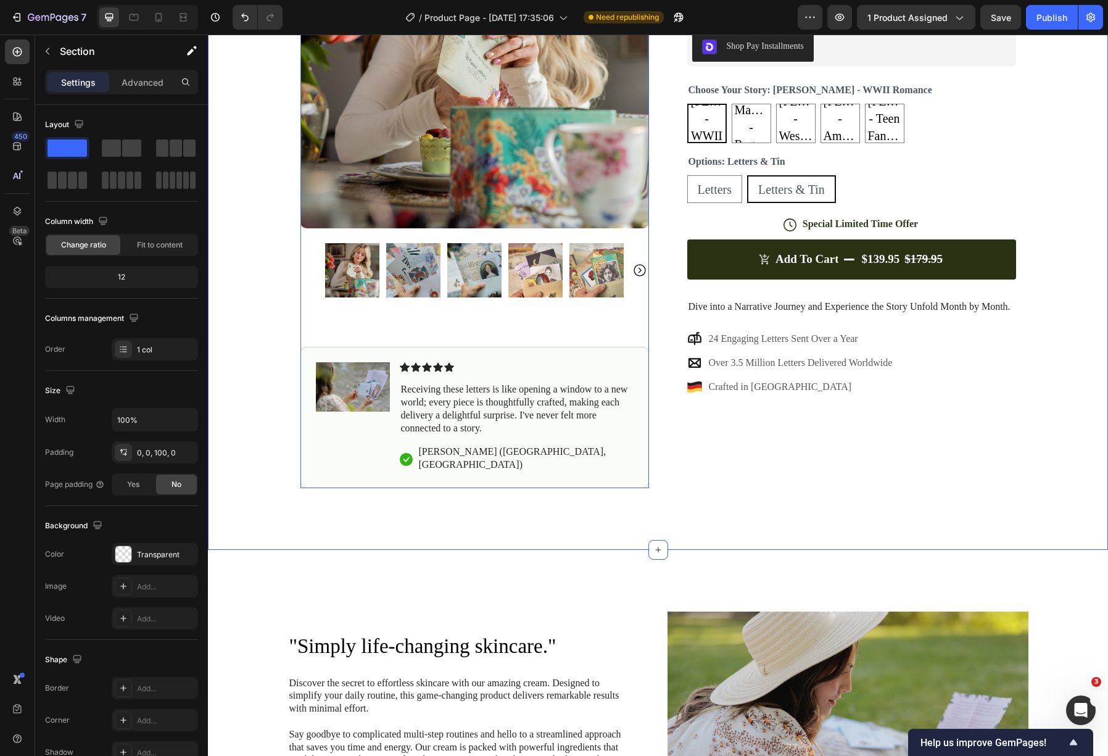
click at [639, 270] on icon "Carousel Next Arrow" at bounding box center [639, 270] width 15 height 15
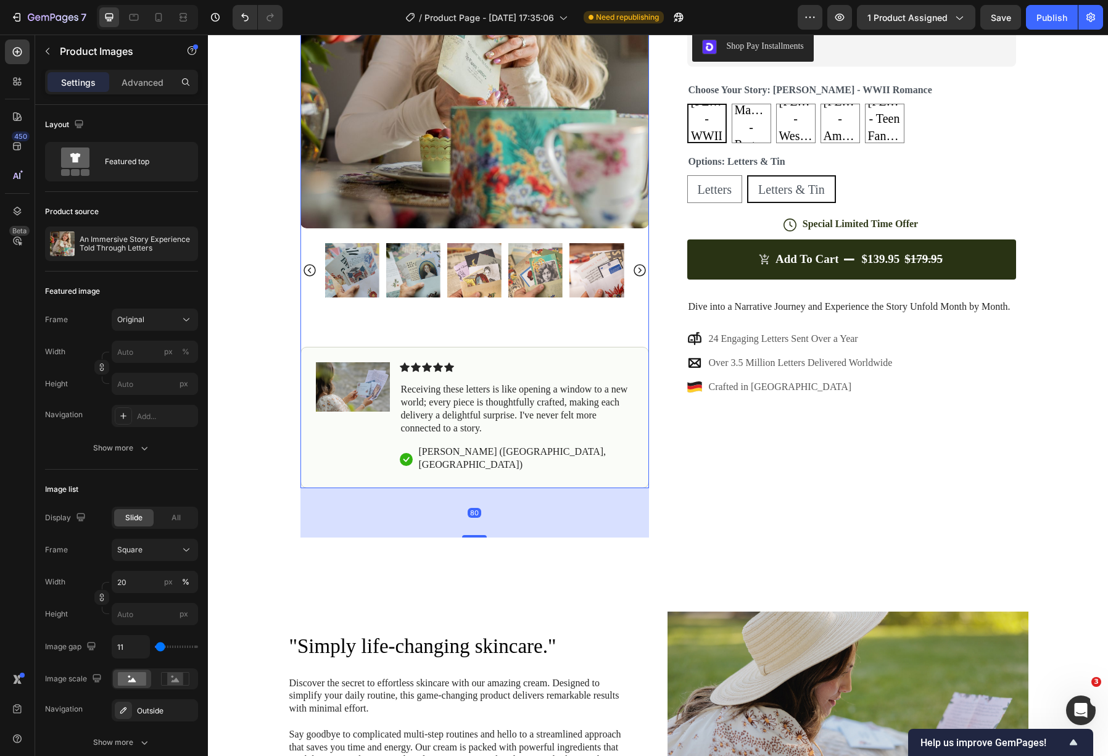
click at [639, 270] on icon "Carousel Next Arrow" at bounding box center [639, 270] width 15 height 15
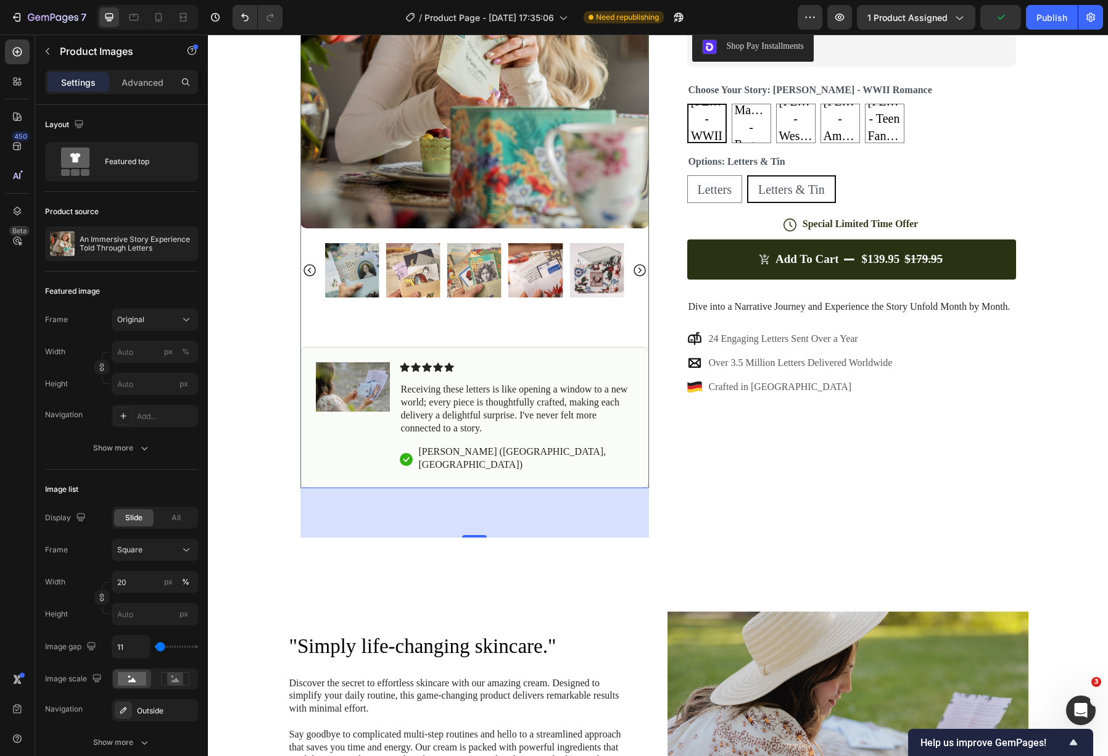
click at [639, 270] on icon "Carousel Next Arrow" at bounding box center [639, 270] width 15 height 15
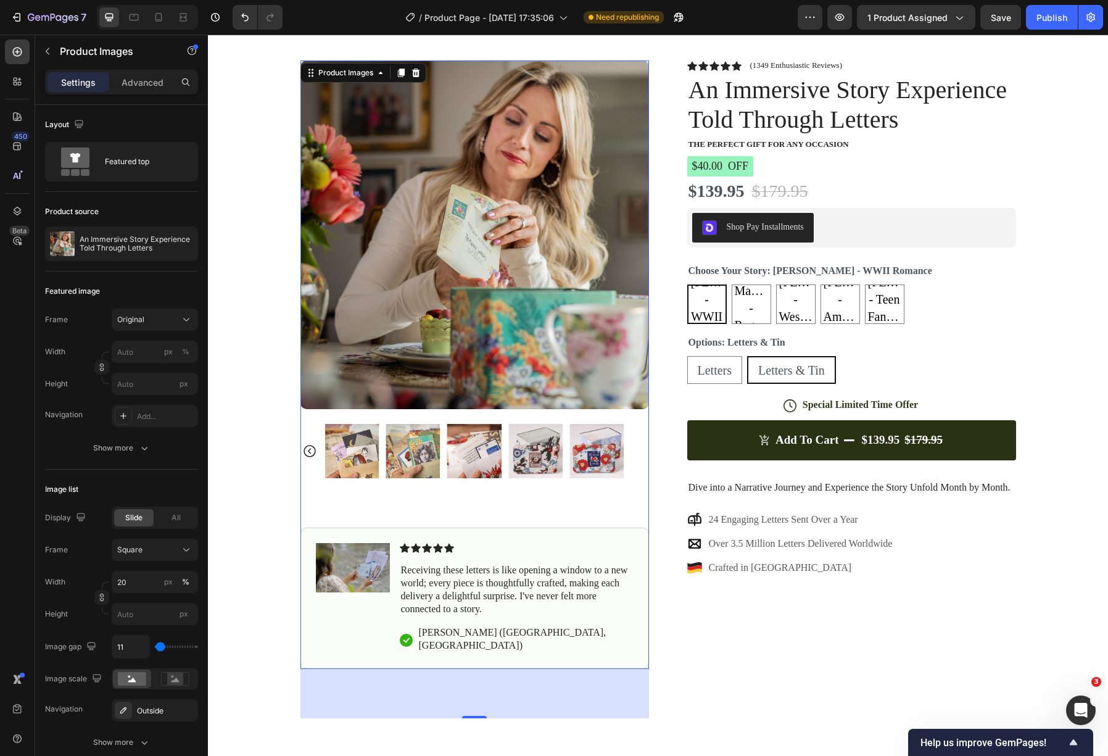
scroll to position [14, 0]
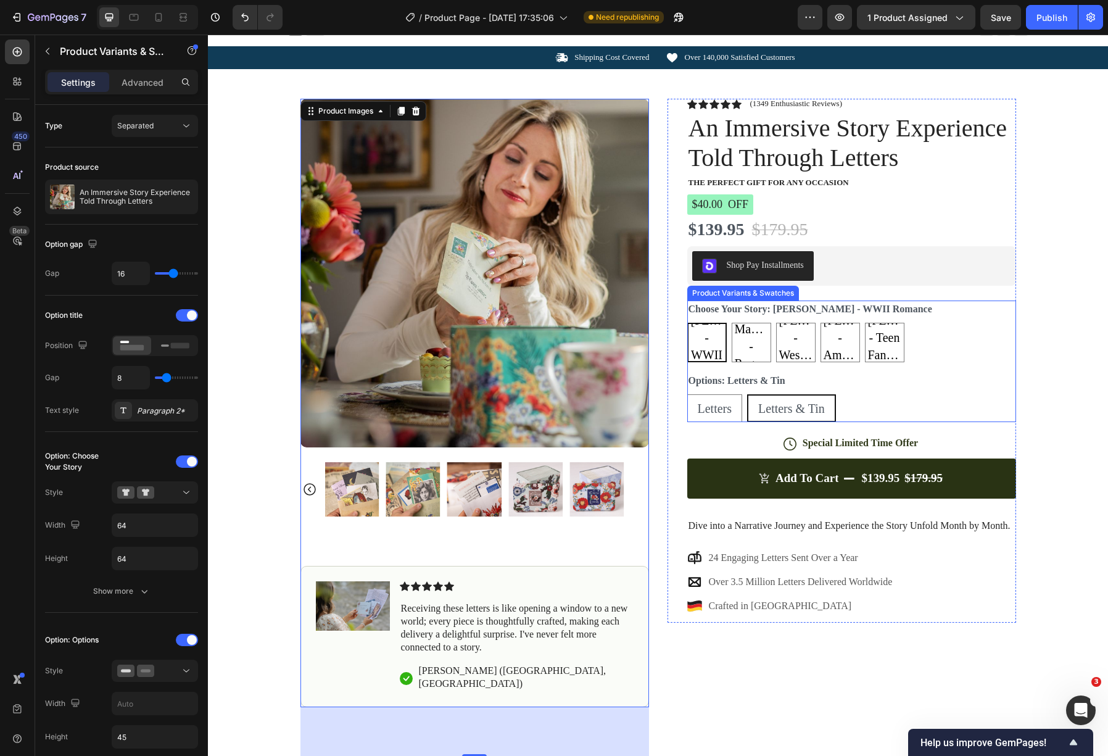
click at [819, 413] on span "Letters & Tin" at bounding box center [791, 409] width 67 height 14
click at [747, 394] on input "Letters & Tin Letters & Tin Letters & Tin" at bounding box center [747, 394] width 1 height 1
